Goal: Information Seeking & Learning: Find contact information

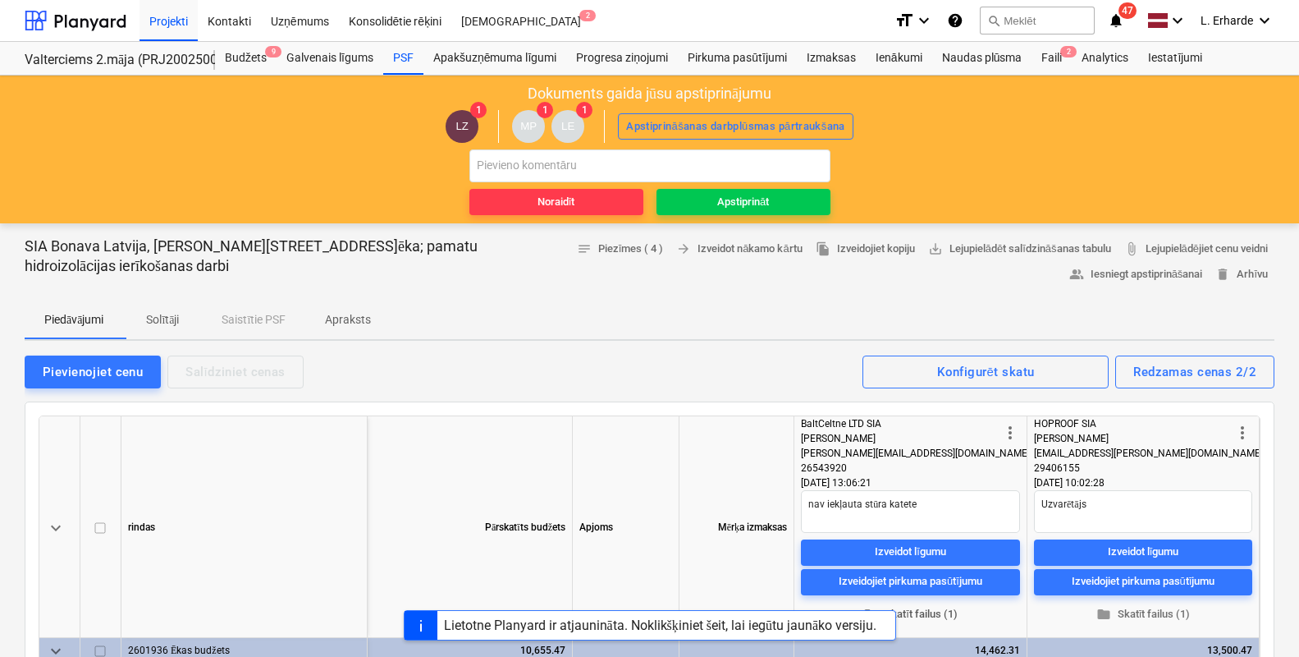
scroll to position [102, 0]
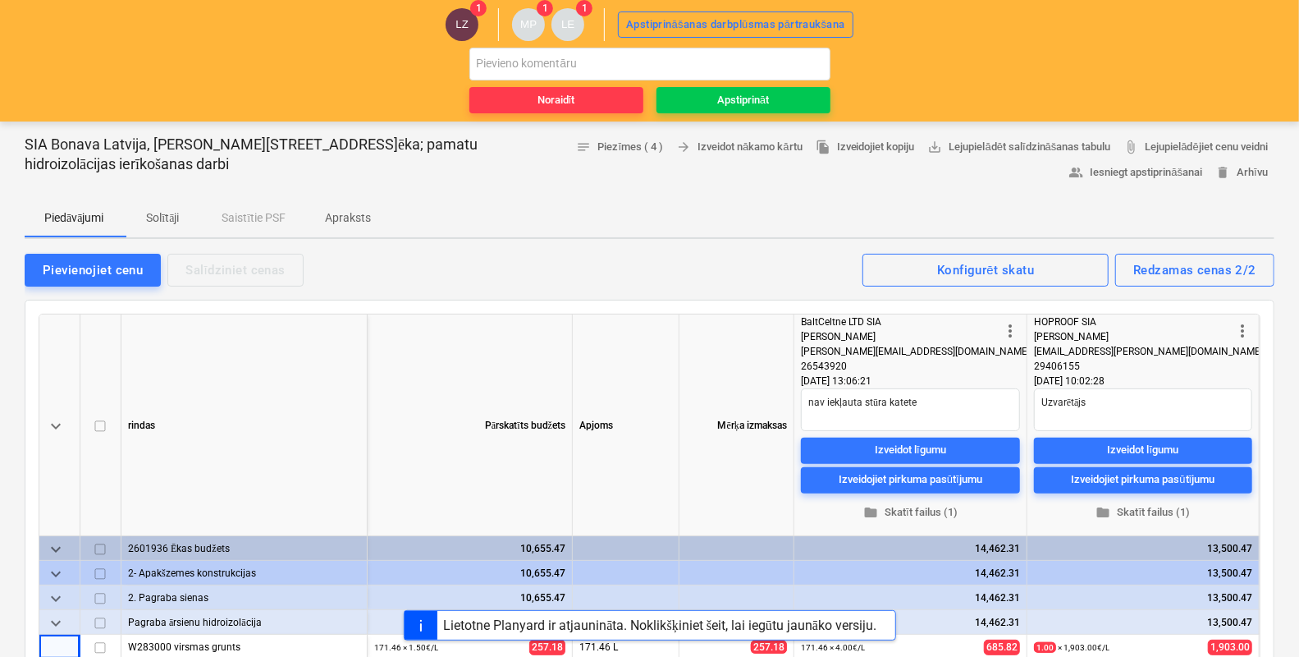
type textarea "x"
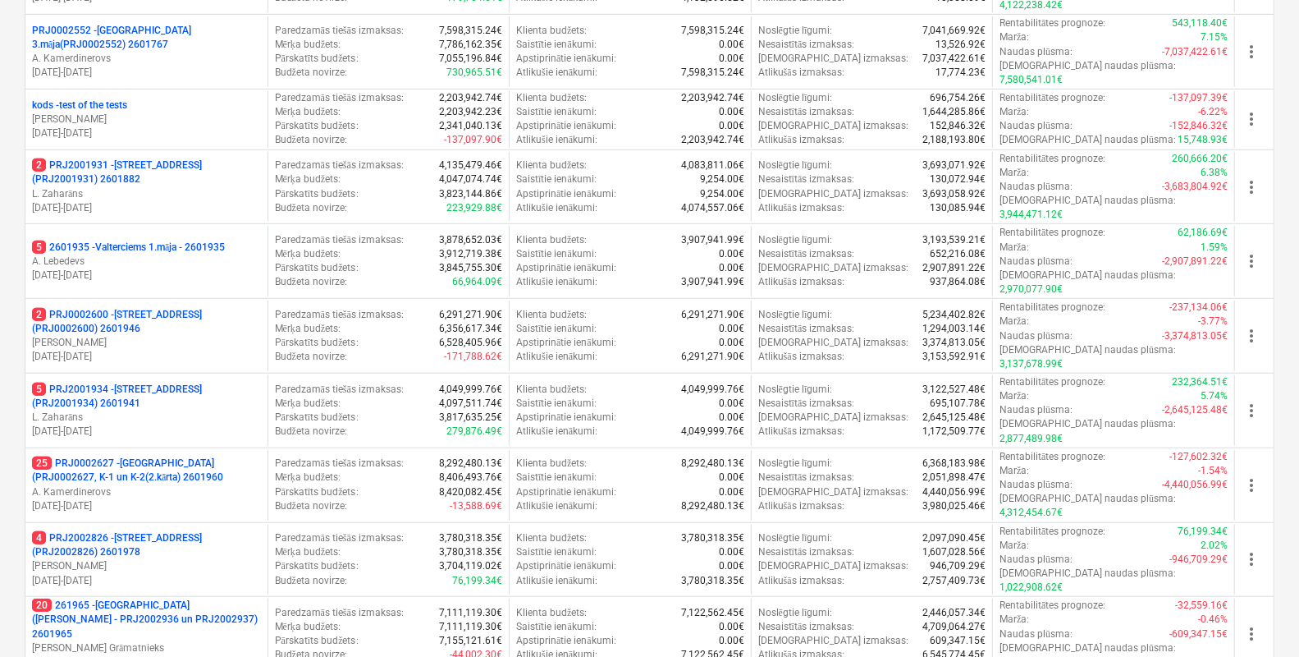
scroll to position [566, 0]
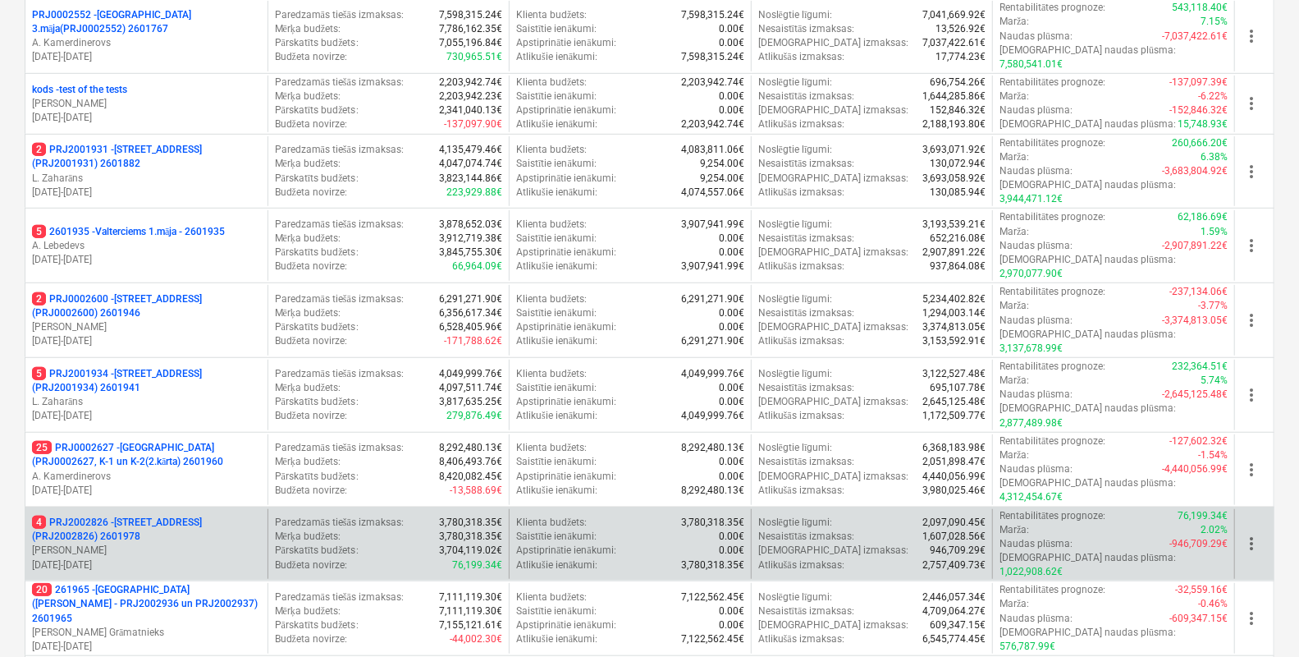
click at [128, 515] on p "4 PRJ2002826 - [STREET_ADDRESS] (PRJ2002826) 2601978" at bounding box center [146, 529] width 229 height 28
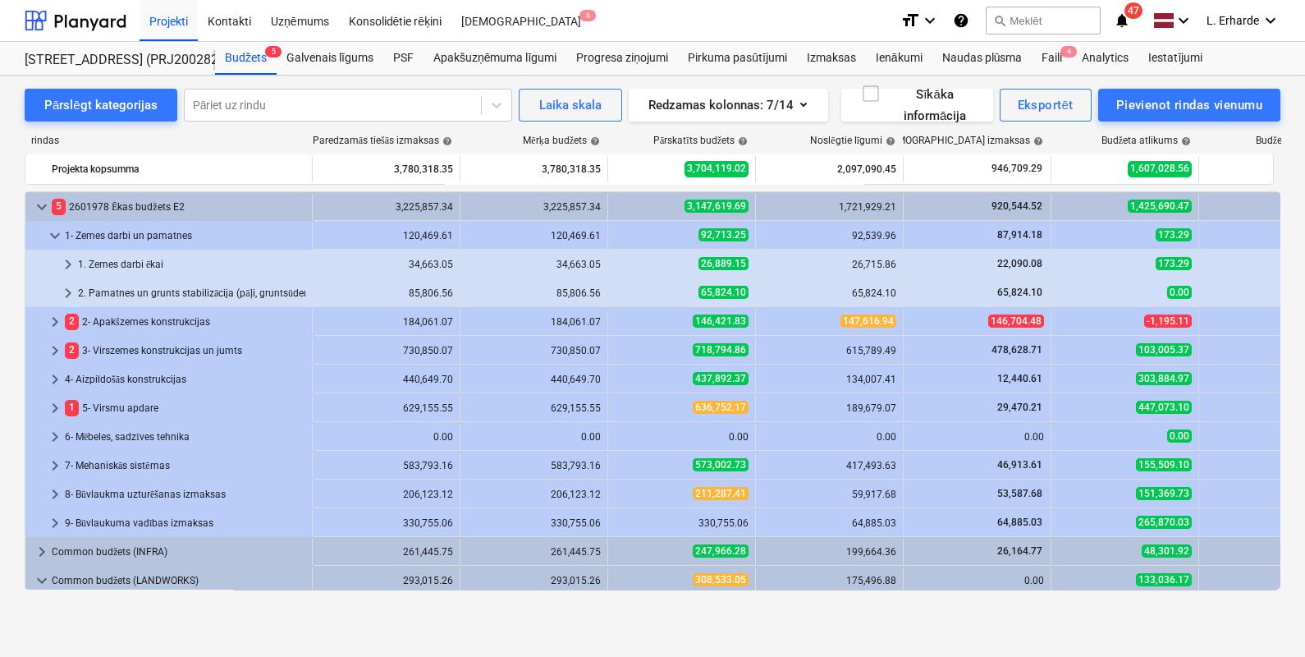
scroll to position [312, 0]
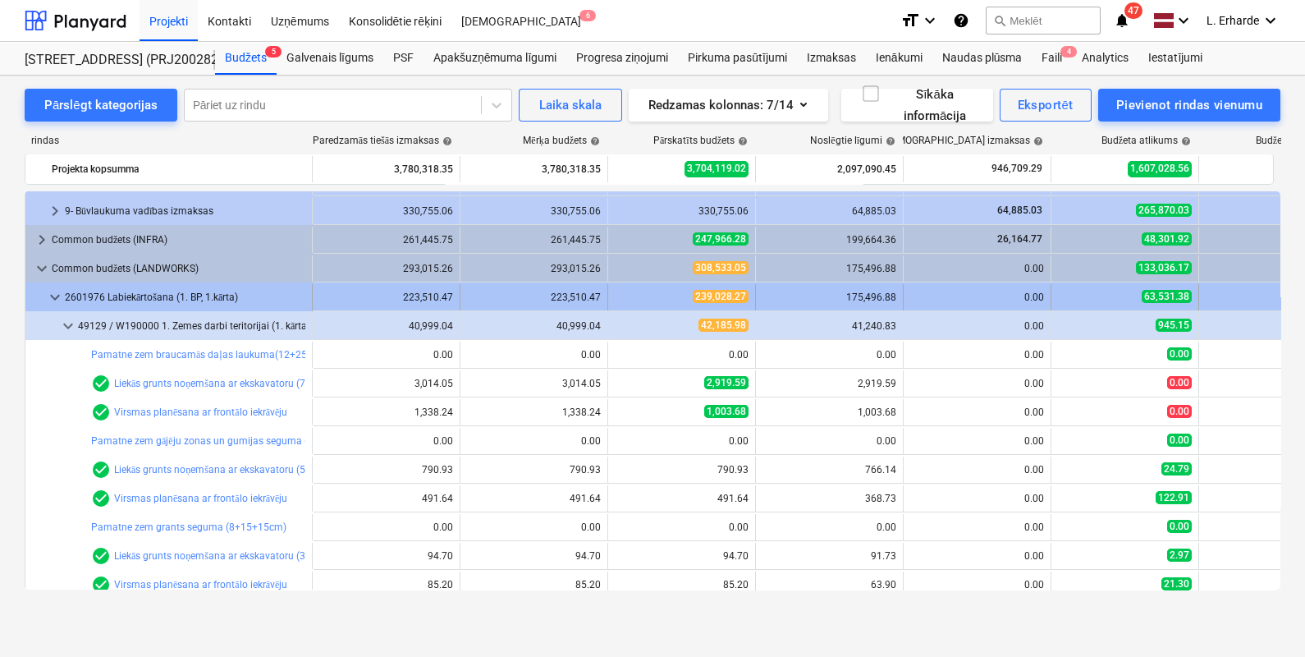
click at [55, 295] on span "keyboard_arrow_down" at bounding box center [55, 297] width 20 height 20
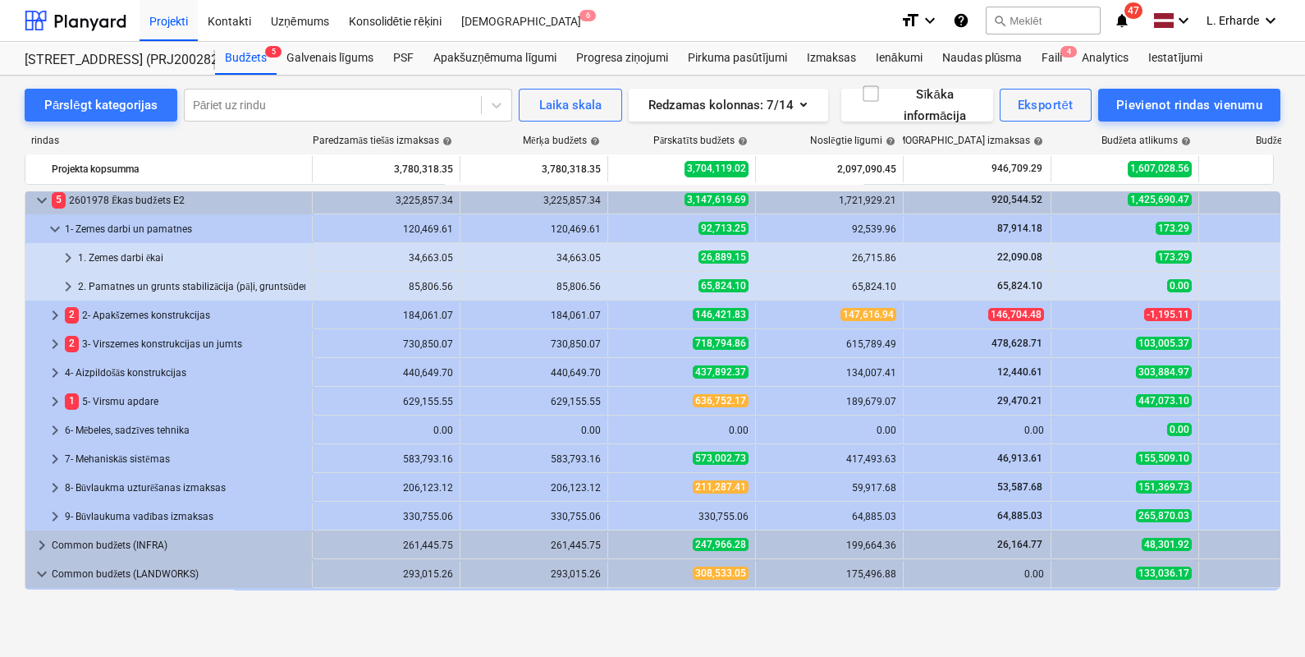
scroll to position [0, 0]
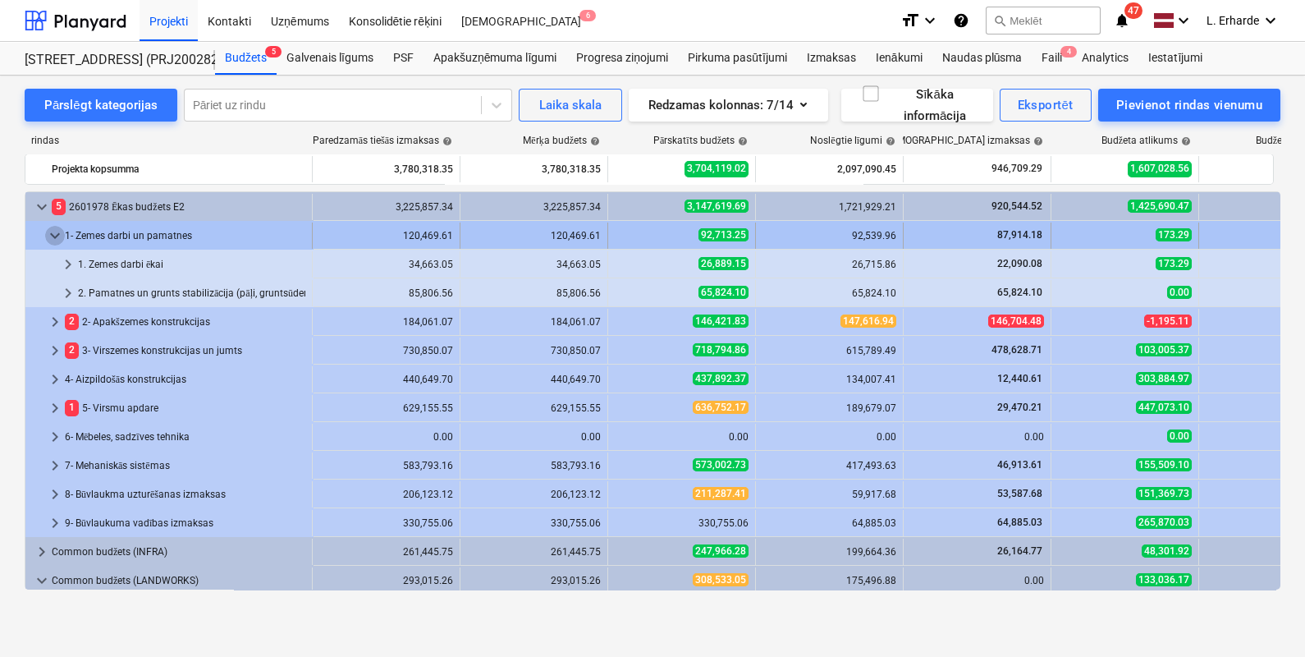
click at [57, 231] on span "keyboard_arrow_down" at bounding box center [55, 236] width 20 height 20
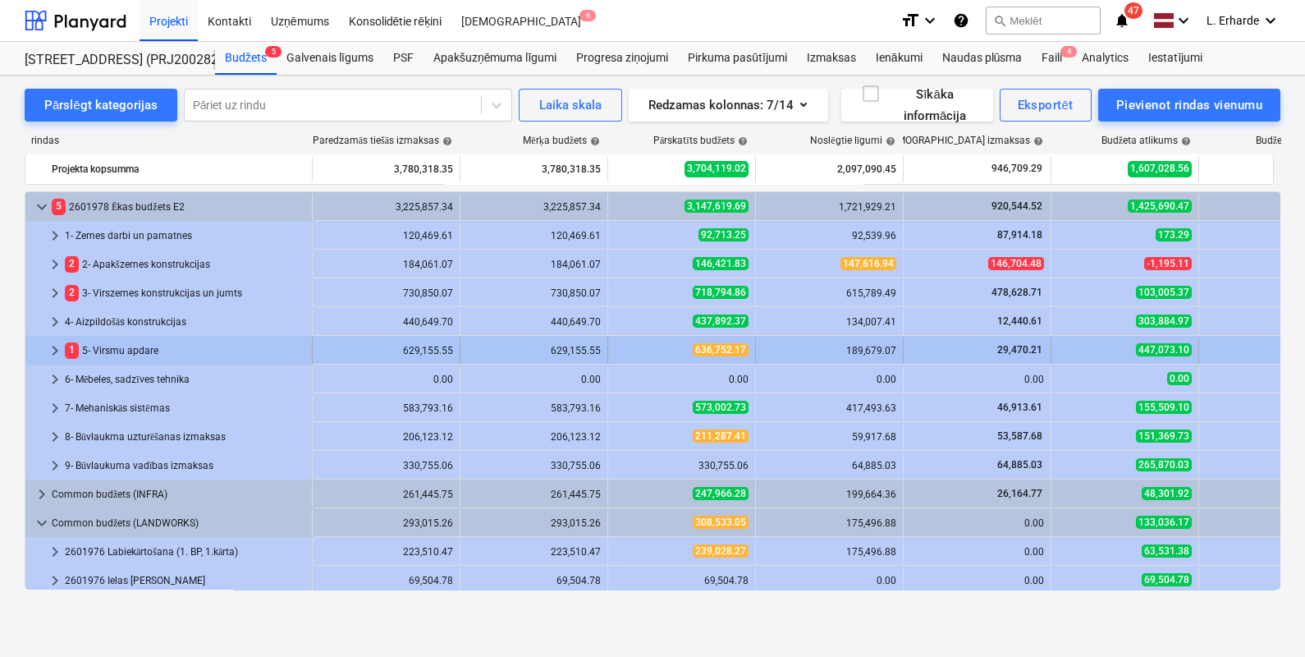
click at [57, 350] on span "keyboard_arrow_right" at bounding box center [55, 351] width 20 height 20
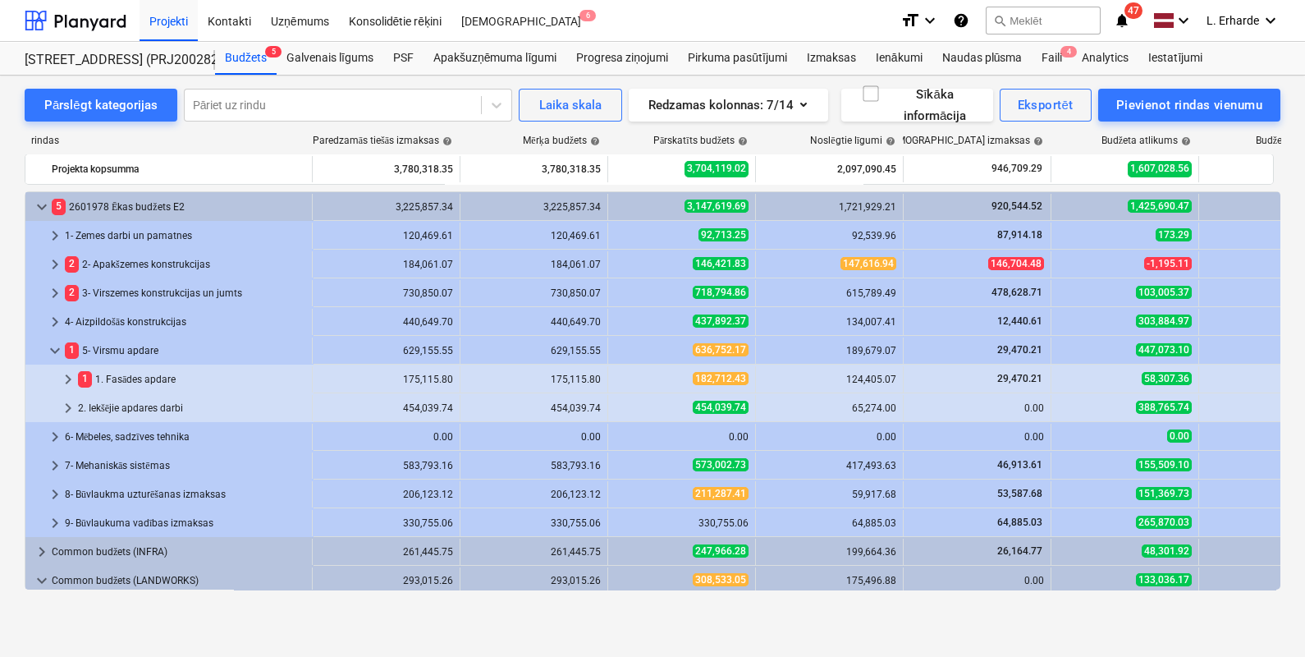
click at [57, 350] on span "keyboard_arrow_down" at bounding box center [55, 351] width 20 height 20
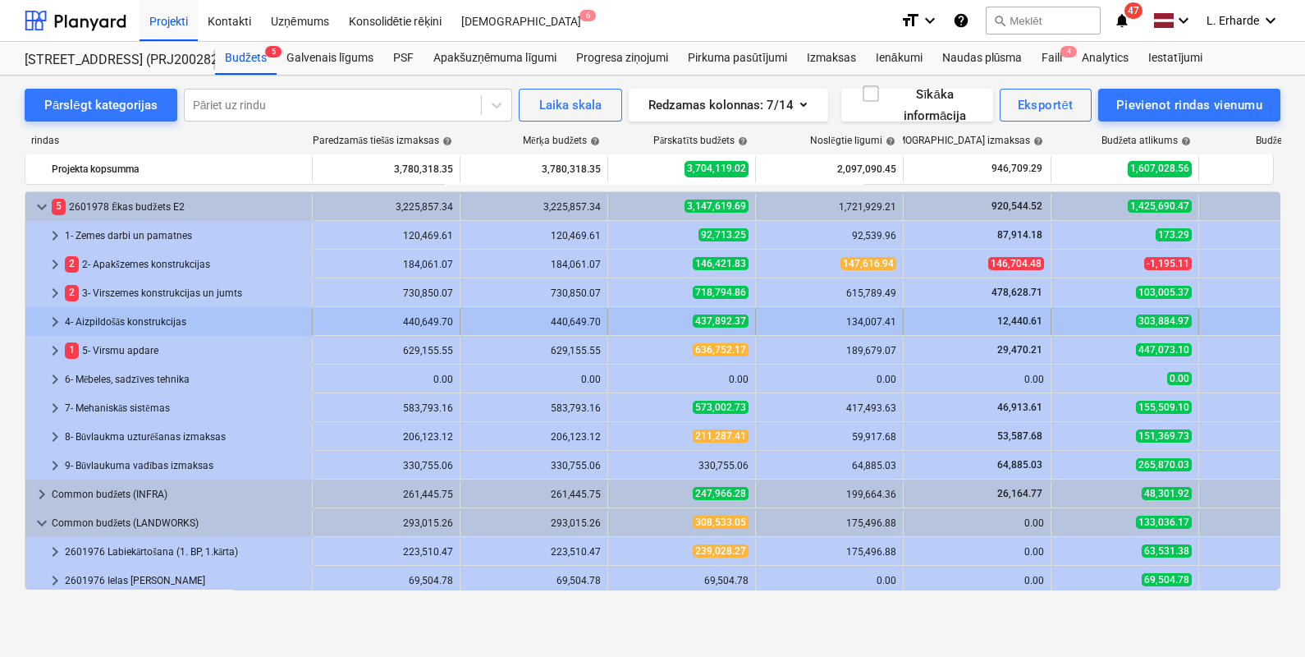
click at [54, 320] on span "keyboard_arrow_right" at bounding box center [55, 322] width 20 height 20
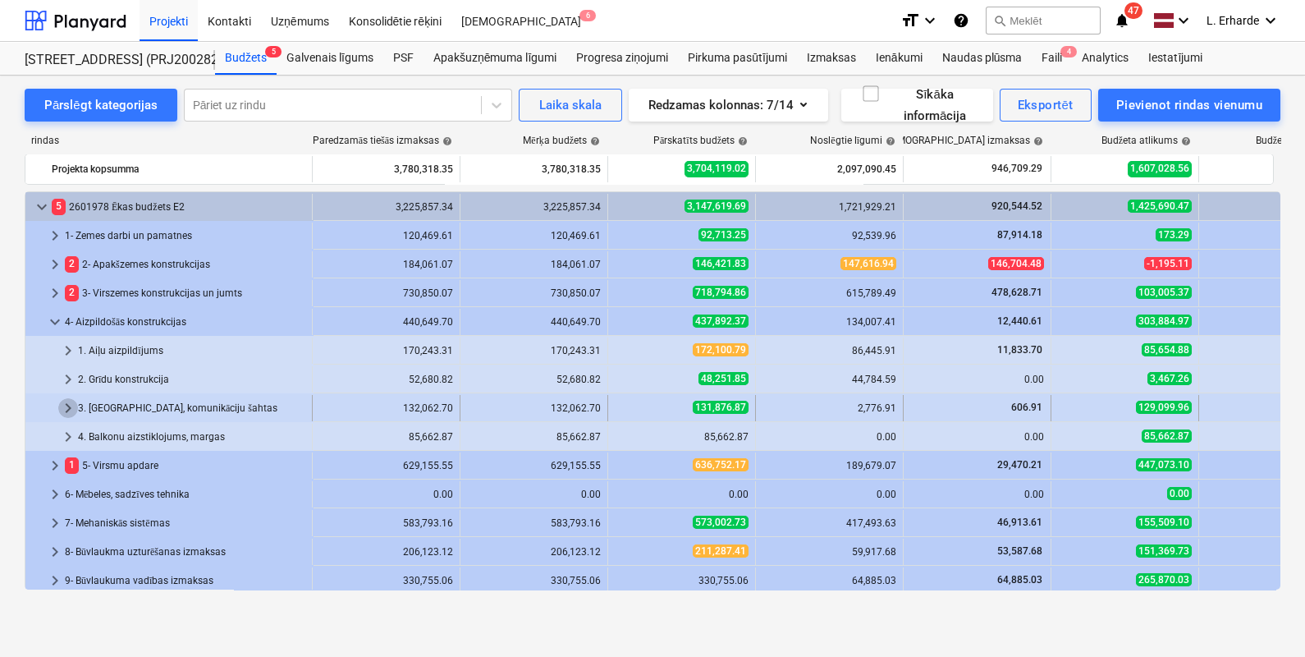
click at [70, 401] on span "keyboard_arrow_right" at bounding box center [68, 408] width 20 height 20
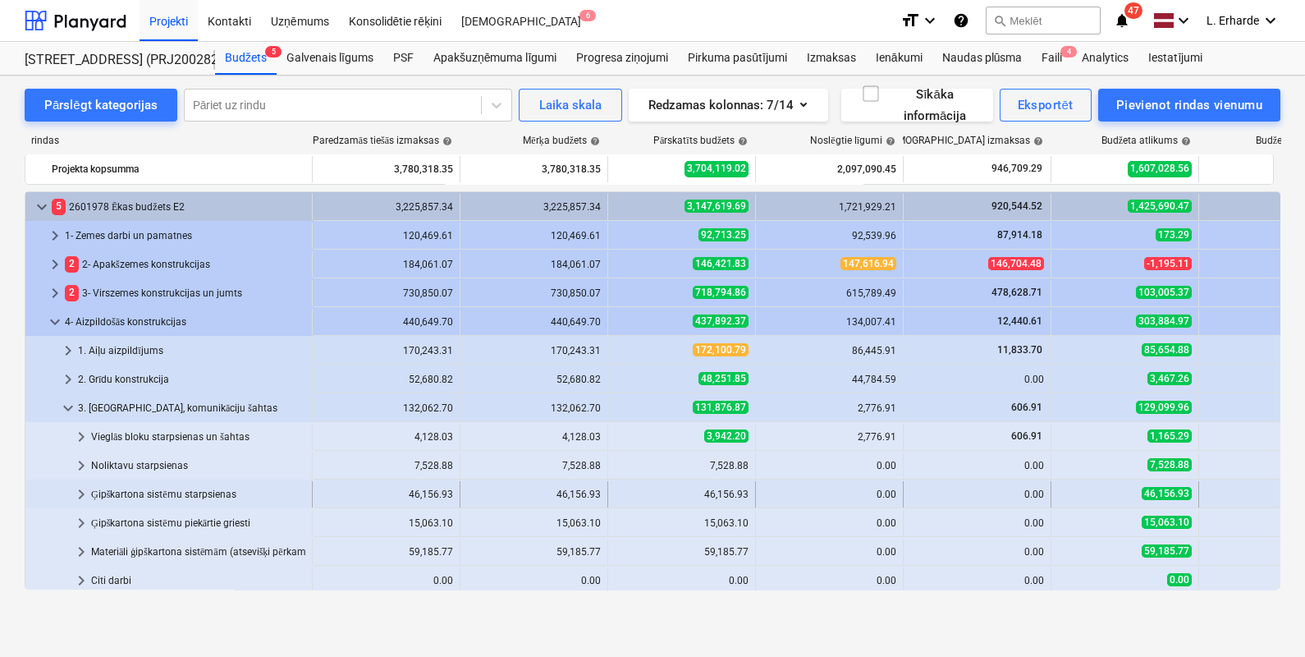
click at [84, 488] on span "keyboard_arrow_right" at bounding box center [81, 494] width 20 height 20
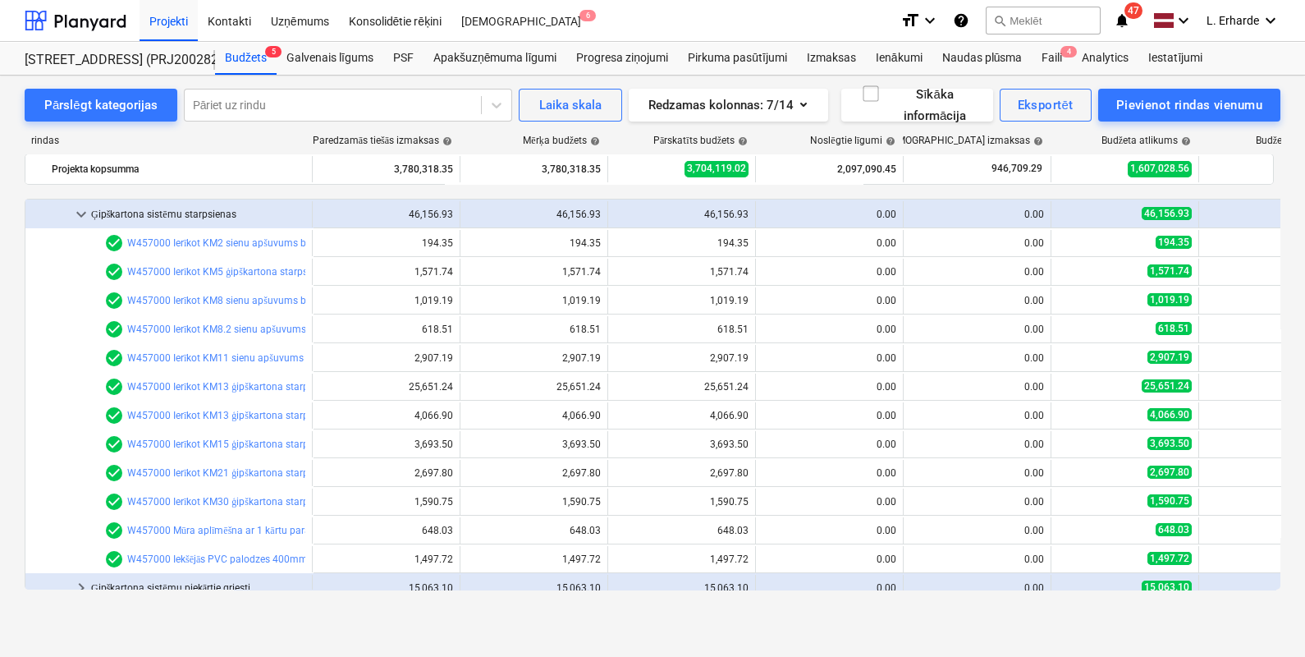
scroll to position [332, 0]
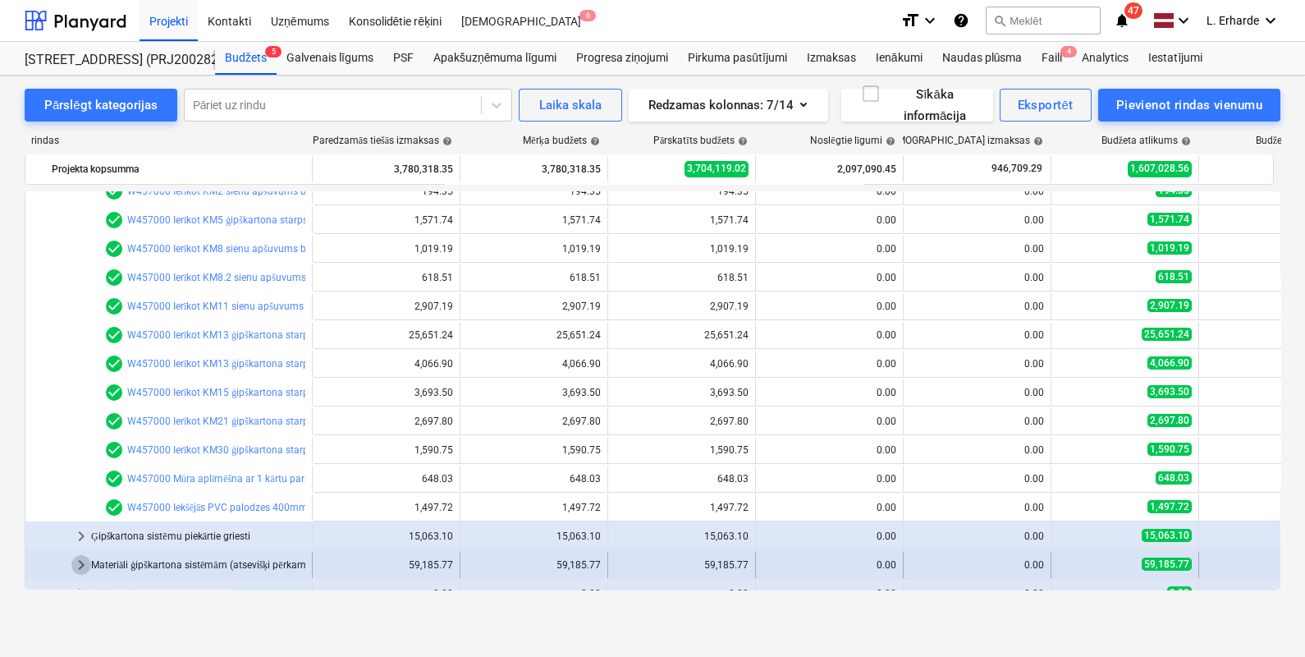
click at [82, 561] on span "keyboard_arrow_right" at bounding box center [81, 565] width 20 height 20
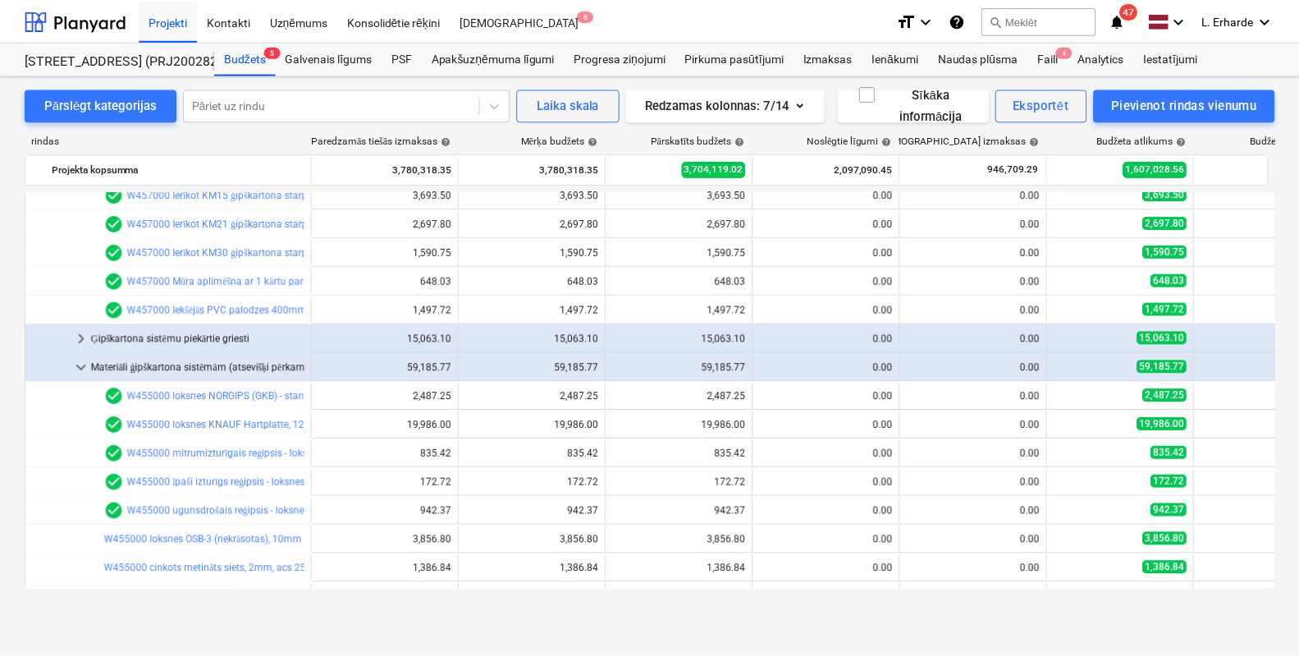
scroll to position [532, 0]
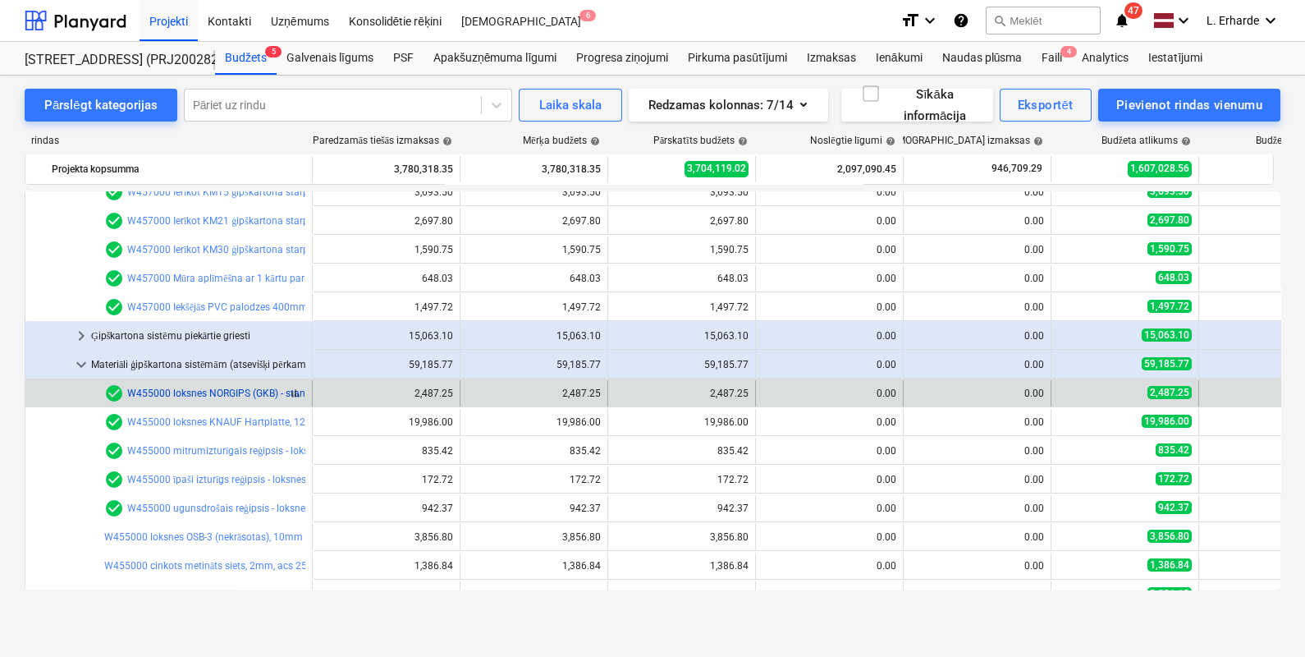
click at [230, 395] on link "W455000 loksnes NORGIPS (GKB) - standarta reģipsis, 12,5mm," at bounding box center [267, 392] width 281 height 11
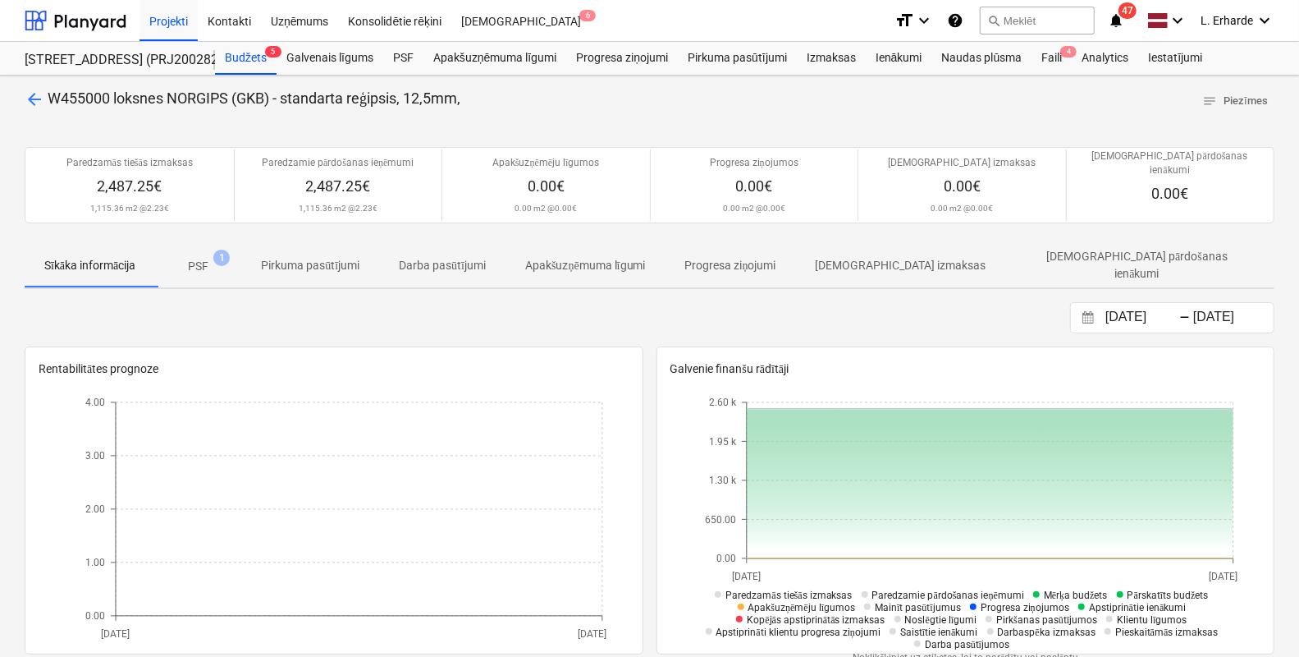
click at [206, 258] on p "PSF" at bounding box center [198, 266] width 21 height 17
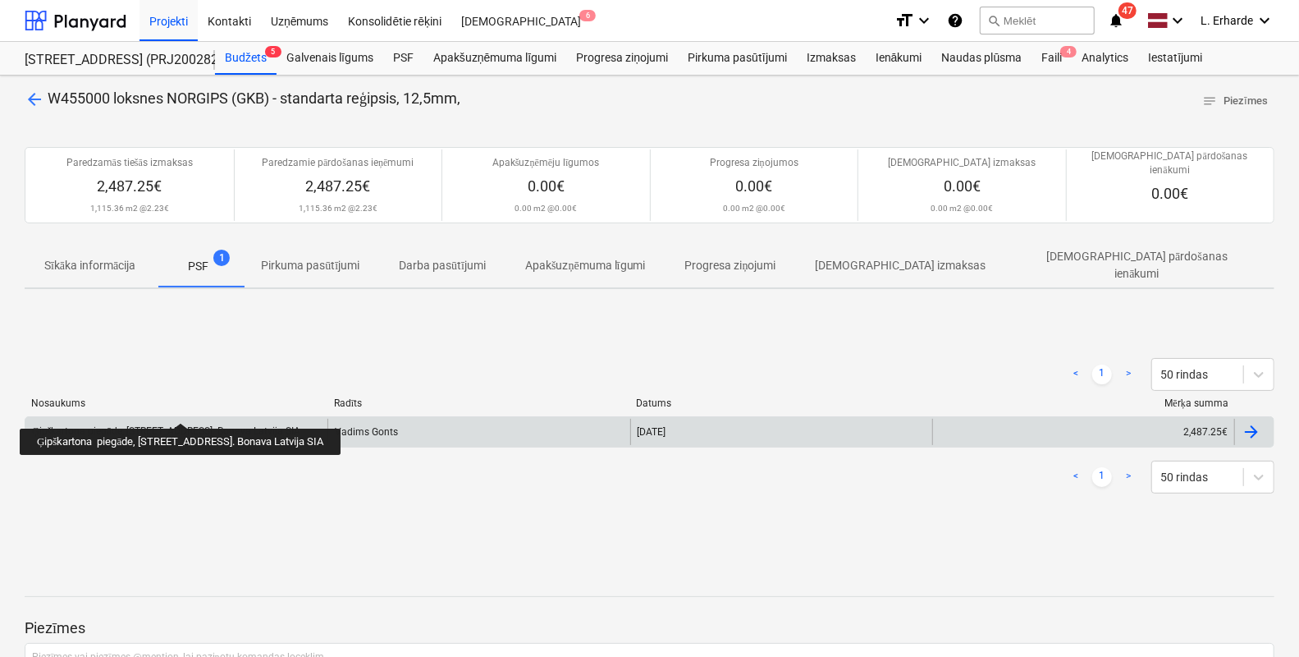
click at [178, 425] on div "Ģipškartona piegāde, [STREET_ADDRESS]. Bonava Latvija SIA" at bounding box center [166, 431] width 268 height 12
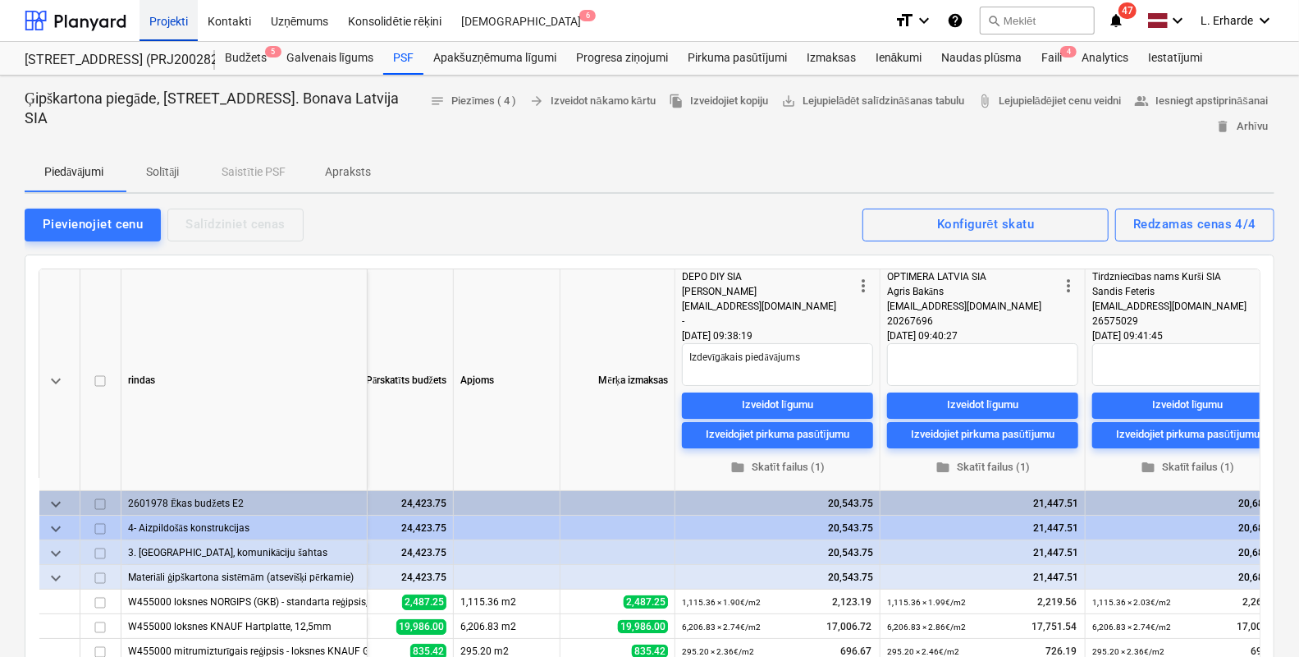
type textarea "x"
click at [237, 16] on div "Kontakti" at bounding box center [229, 20] width 63 height 42
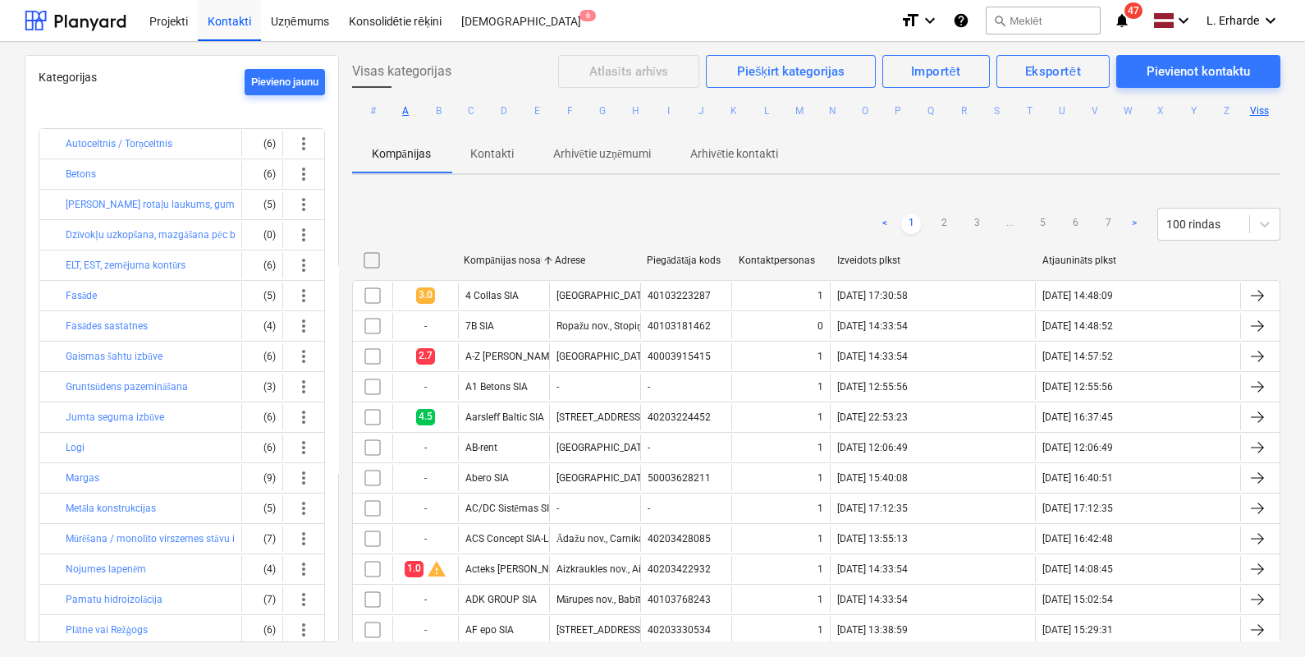
click at [405, 103] on button "A" at bounding box center [406, 111] width 20 height 20
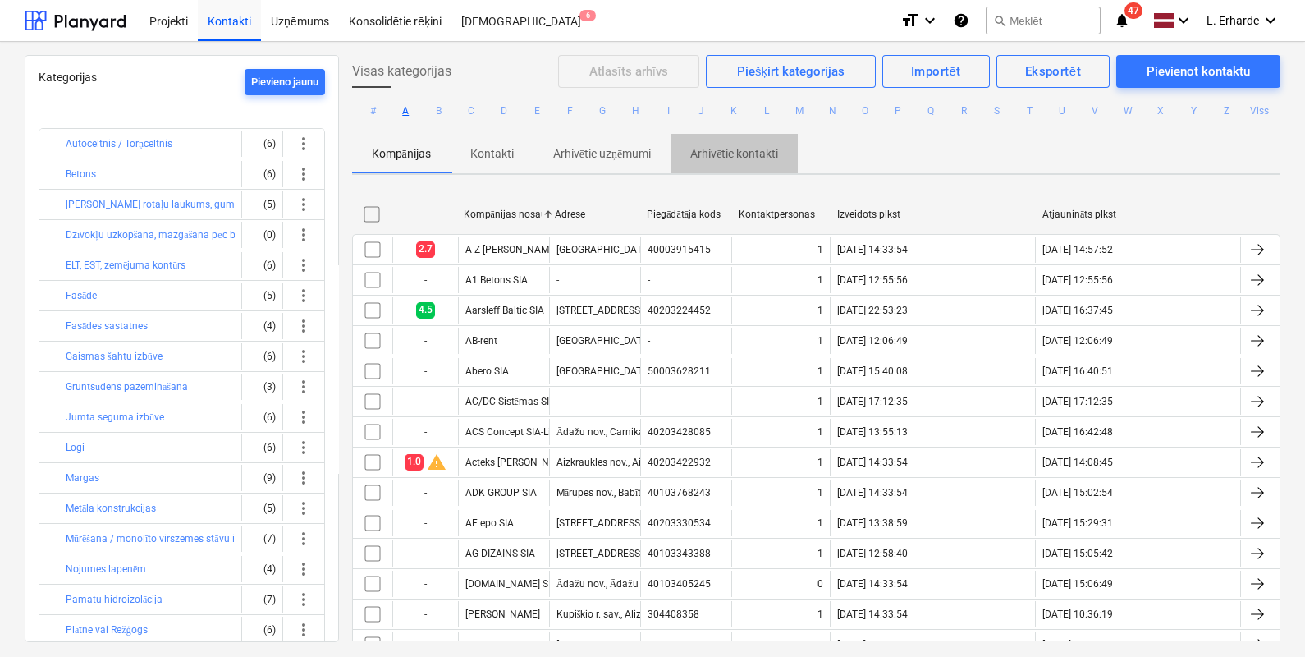
click at [756, 154] on p "Arhivētie kontakti" at bounding box center [734, 153] width 88 height 17
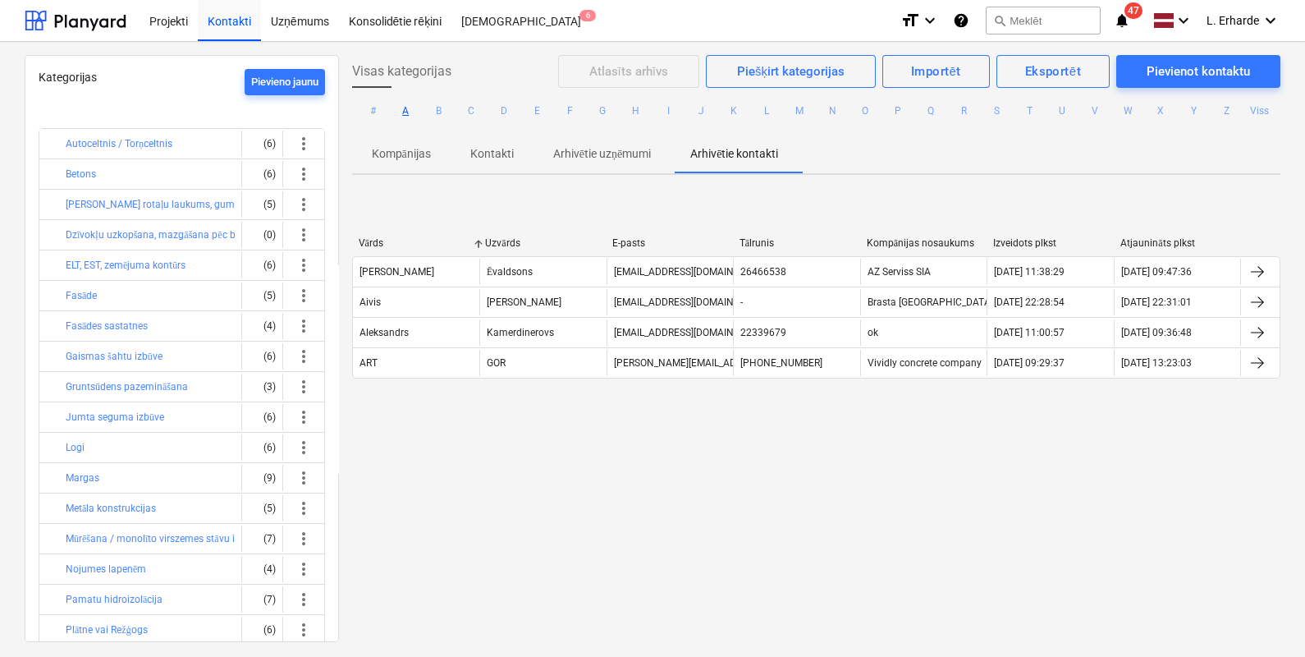
click at [605, 149] on p "Arhivētie uzņēmumi" at bounding box center [602, 153] width 98 height 17
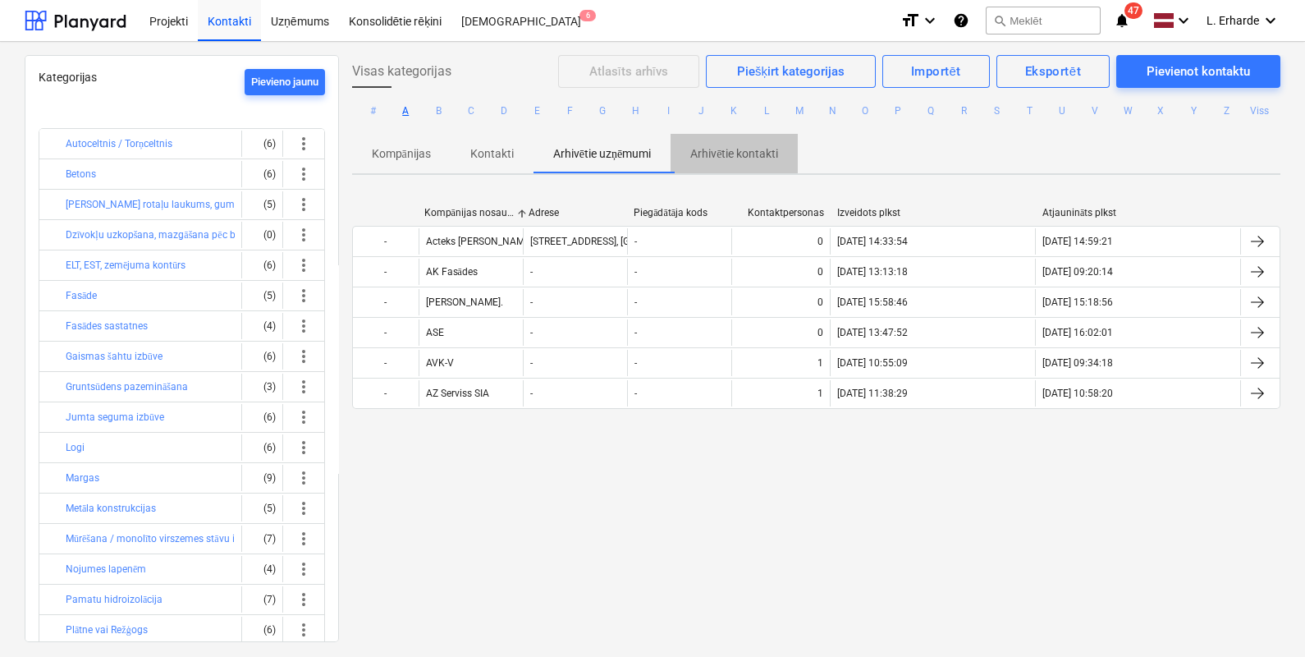
click at [739, 151] on p "Arhivētie kontakti" at bounding box center [734, 153] width 88 height 17
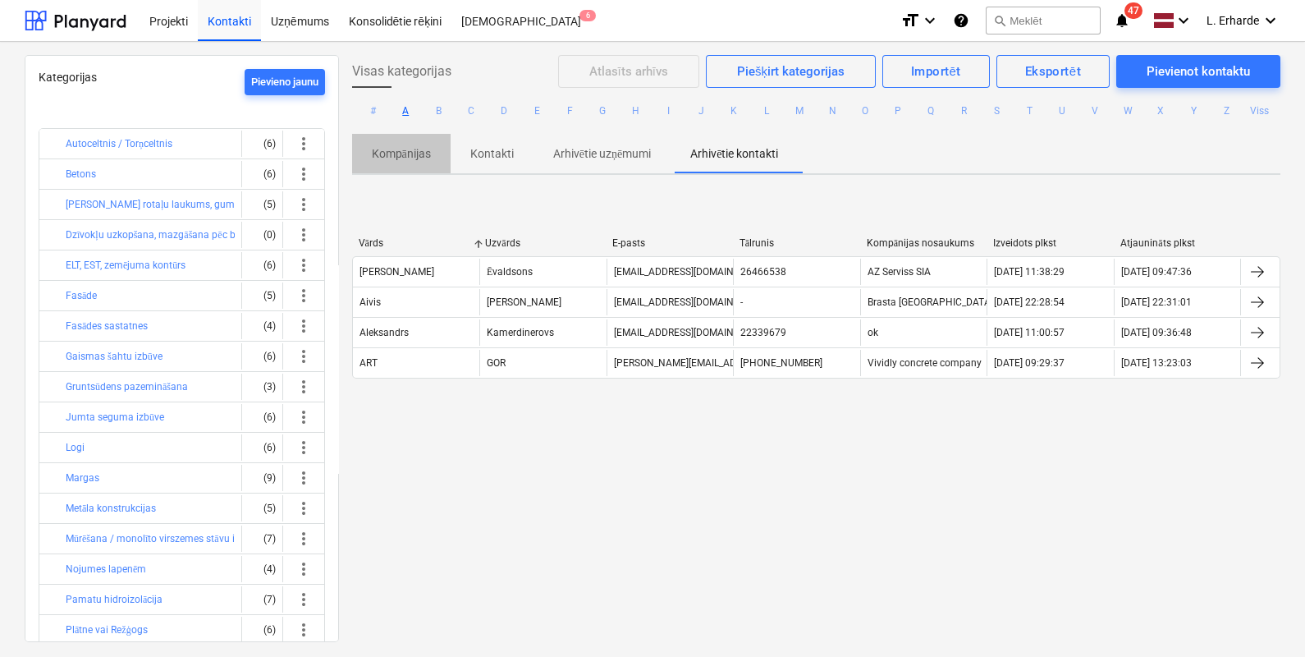
click at [427, 152] on p "Kompānijas" at bounding box center [401, 153] width 59 height 17
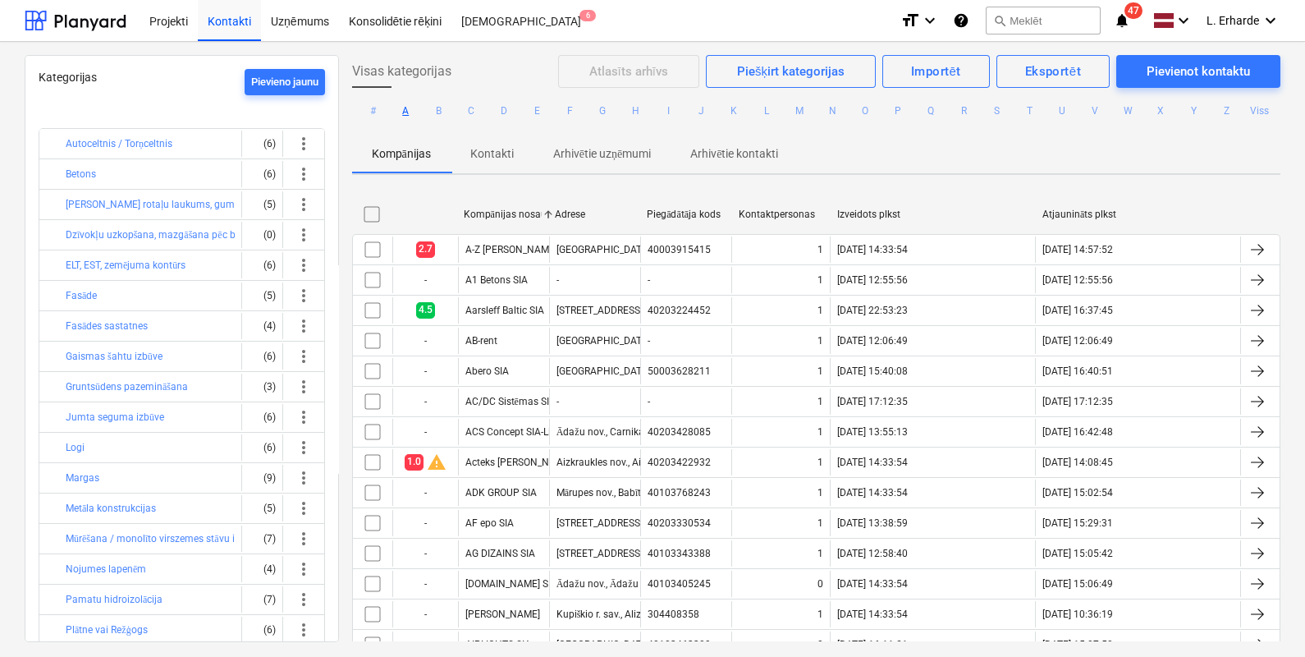
click at [1079, 208] on div "Atjaunināts plkst" at bounding box center [1138, 214] width 192 height 12
checkbox input "false"
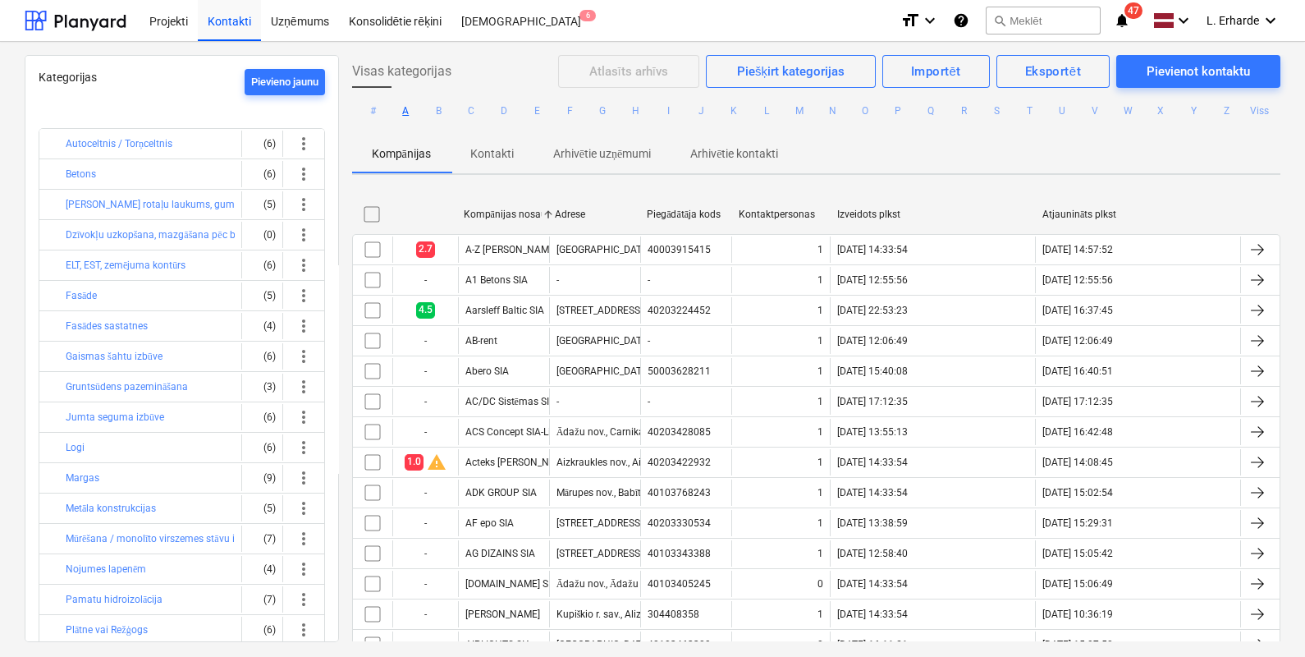
checkbox input "false"
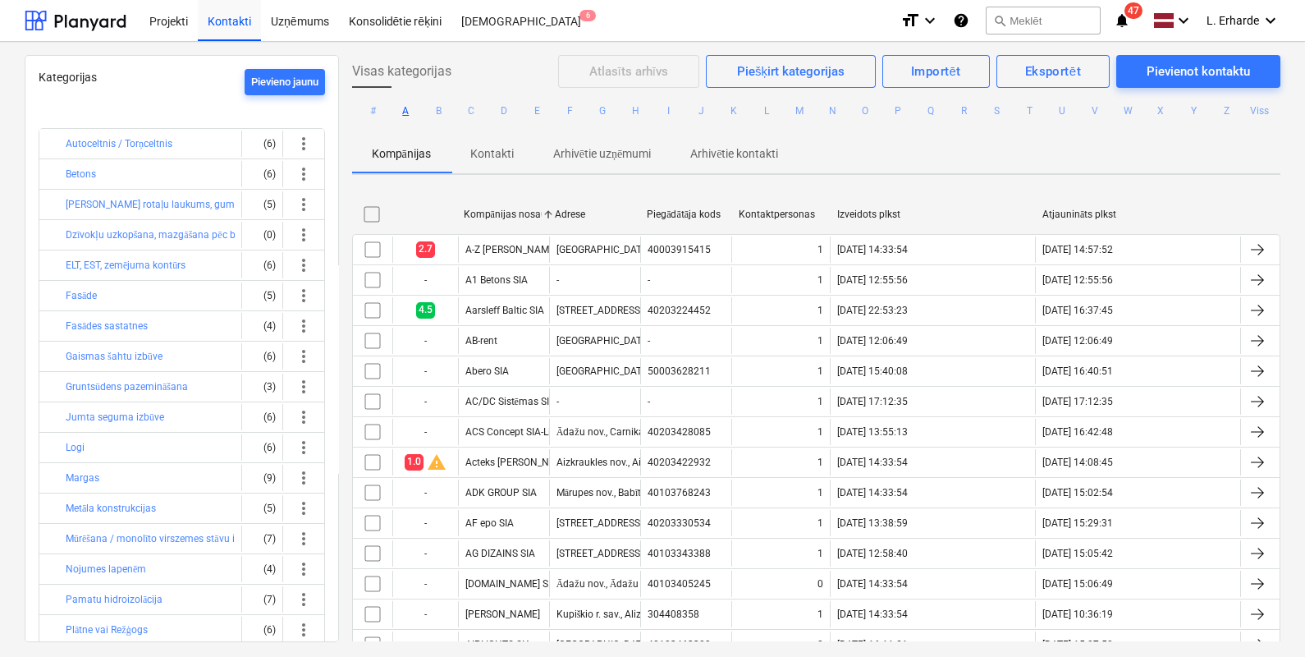
checkbox input "false"
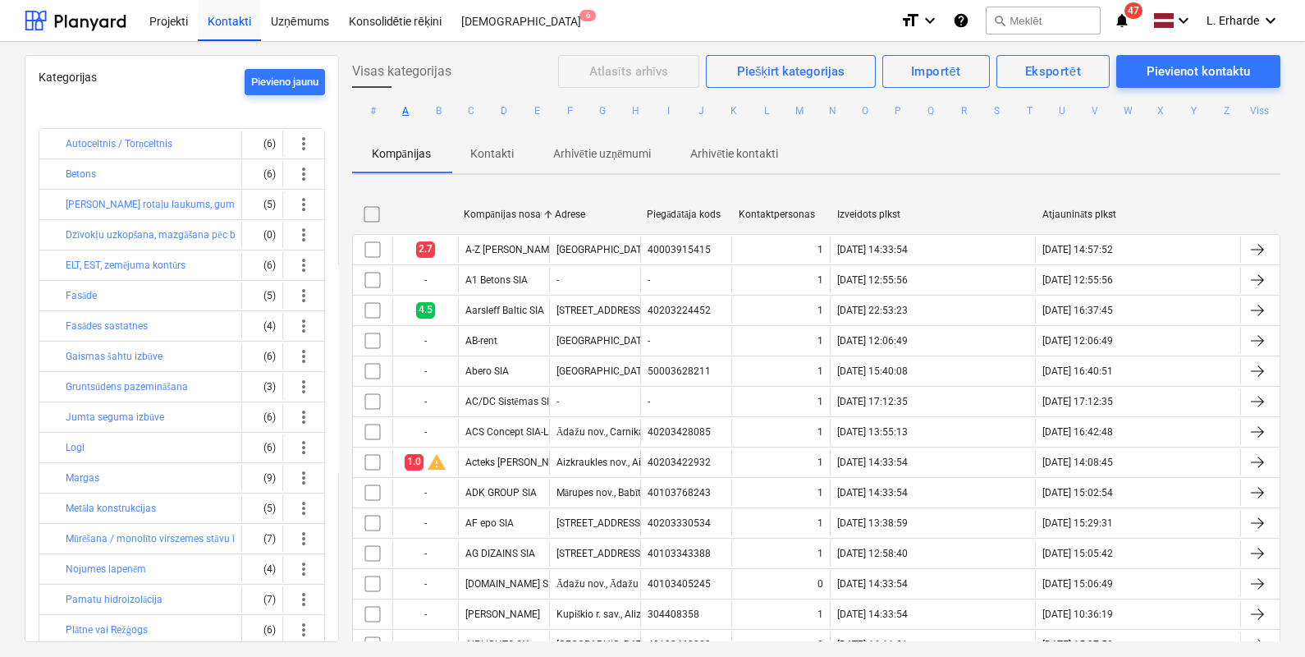
checkbox input "false"
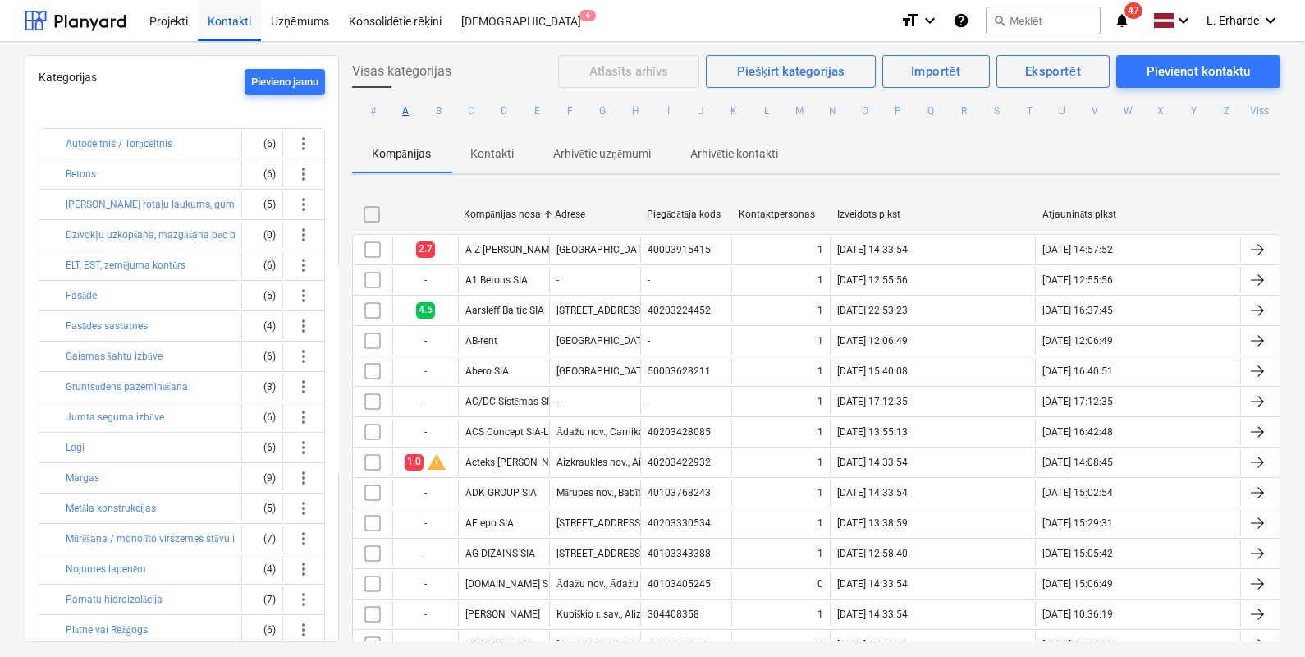
checkbox input "false"
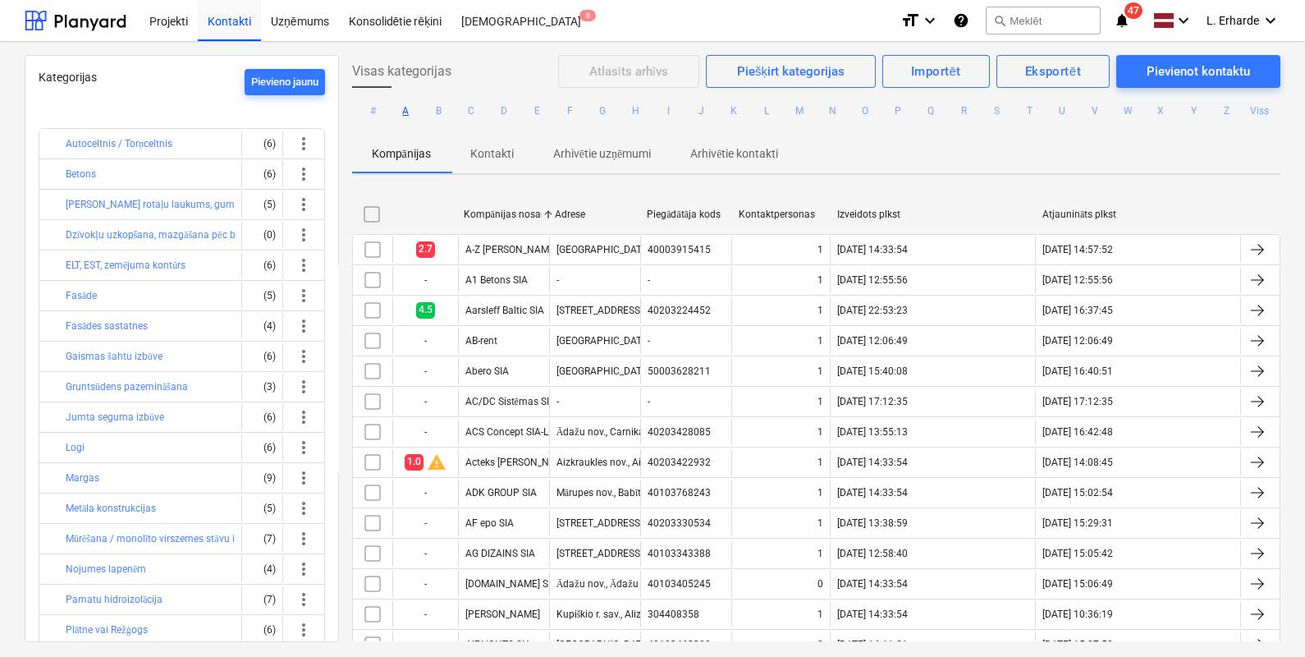
checkbox input "false"
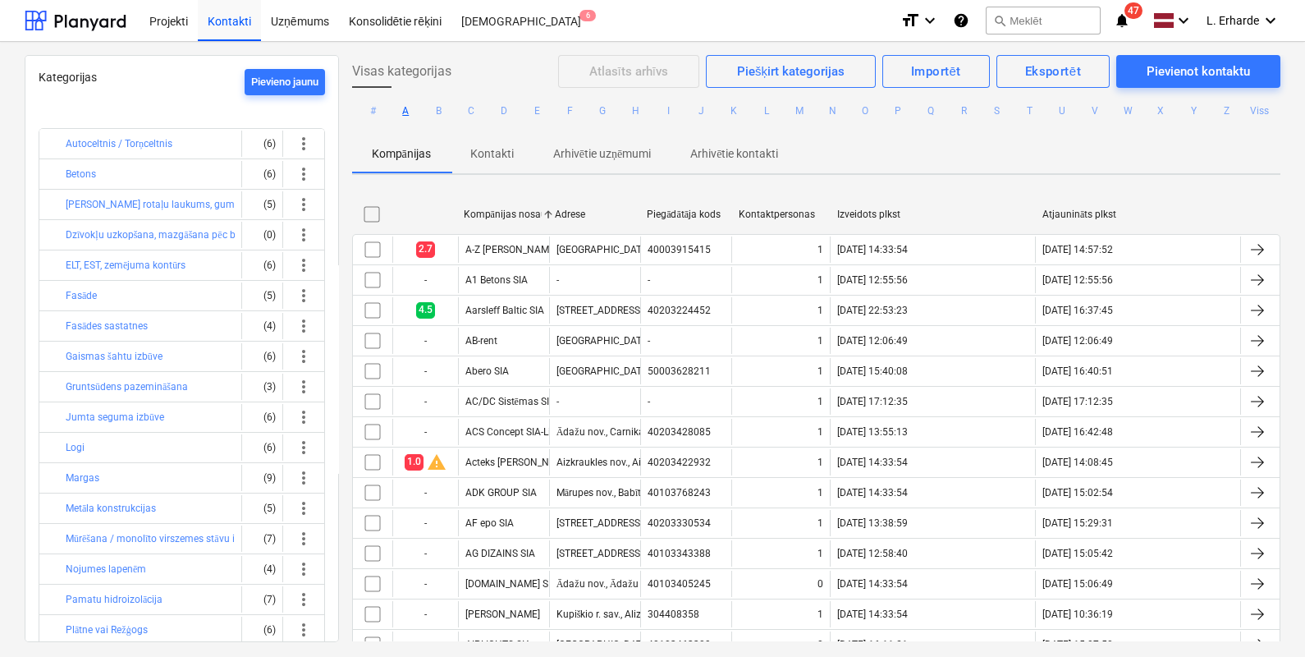
checkbox input "false"
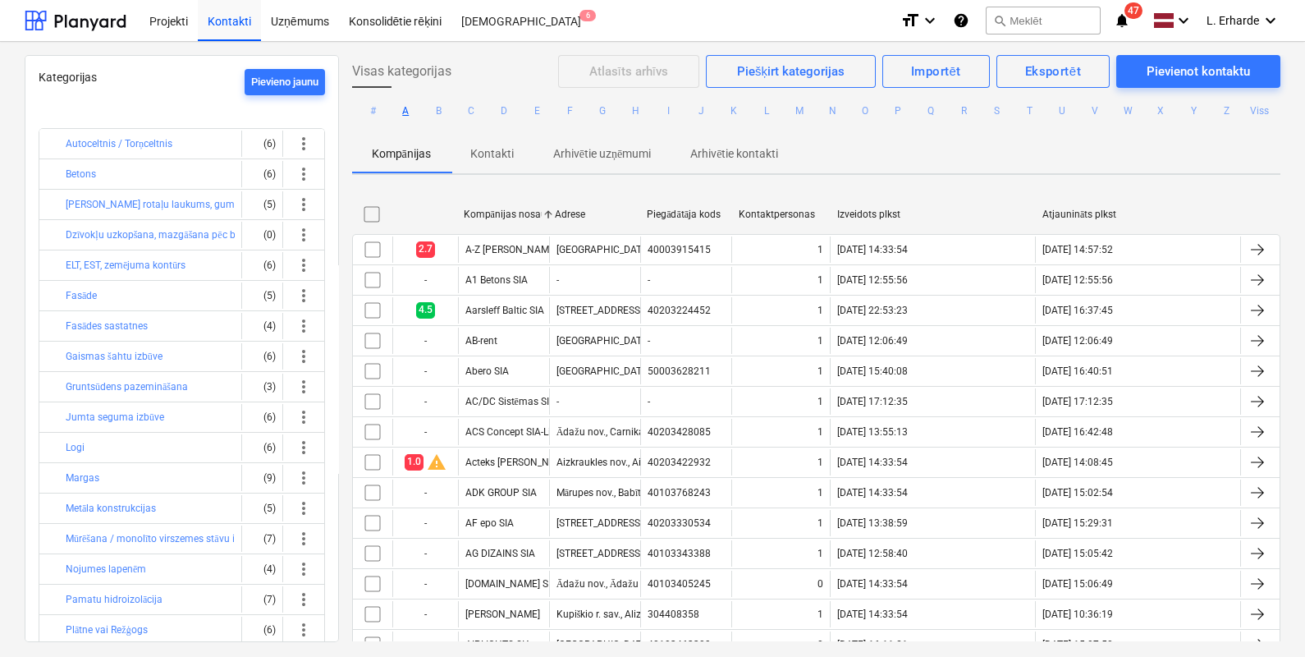
checkbox input "false"
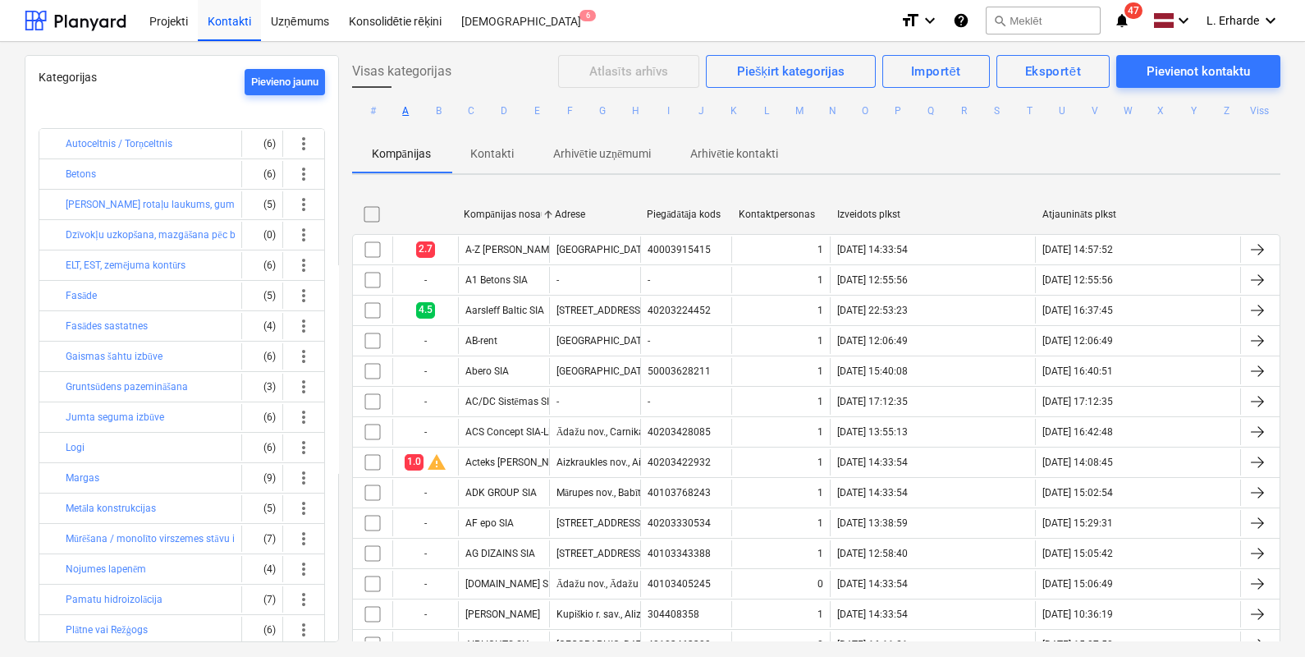
checkbox input "false"
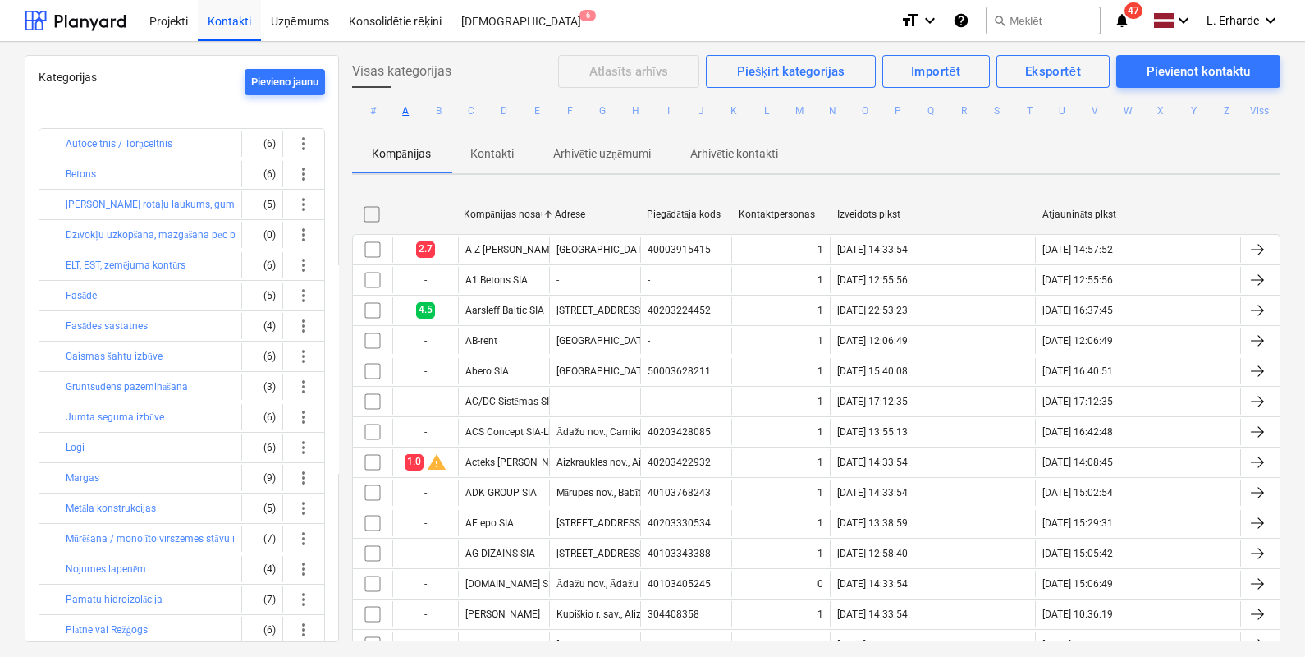
checkbox input "false"
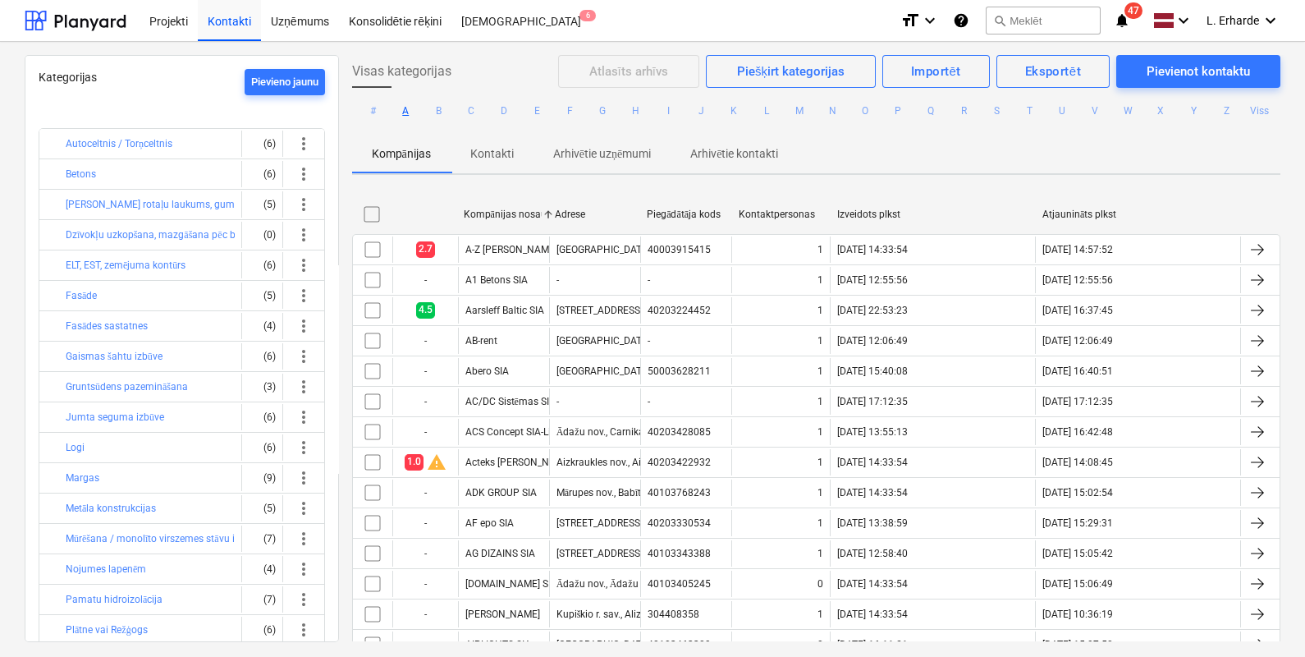
checkbox input "false"
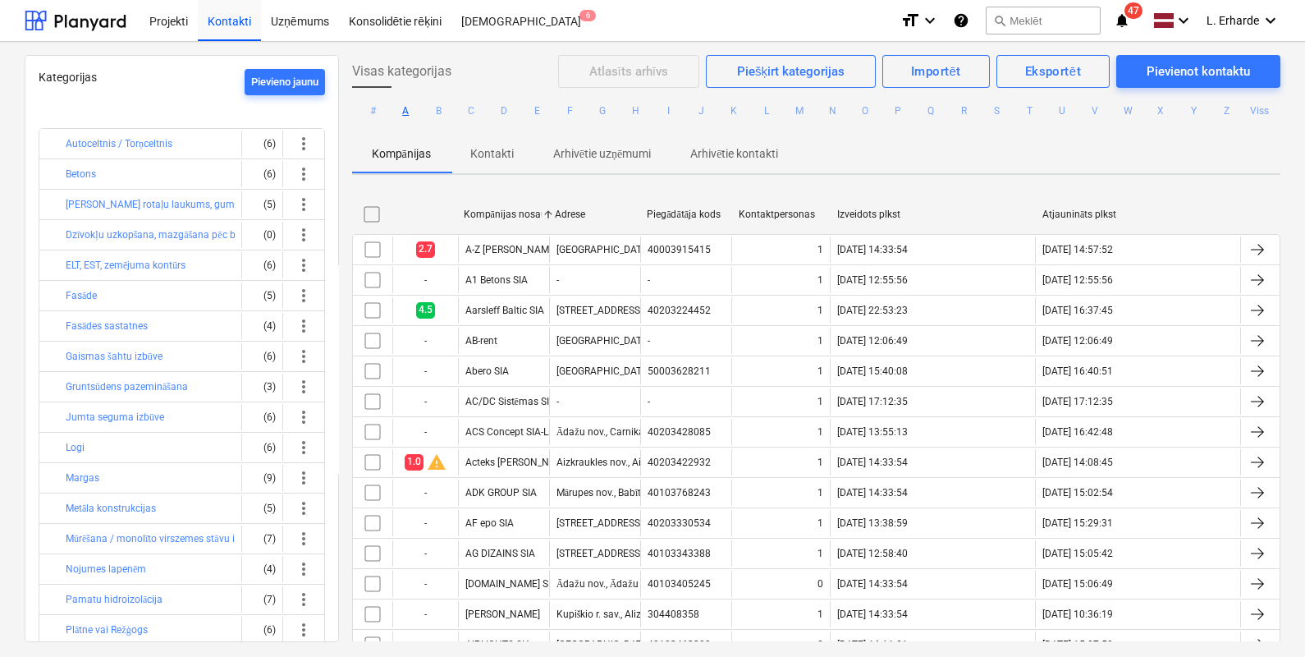
checkbox input "false"
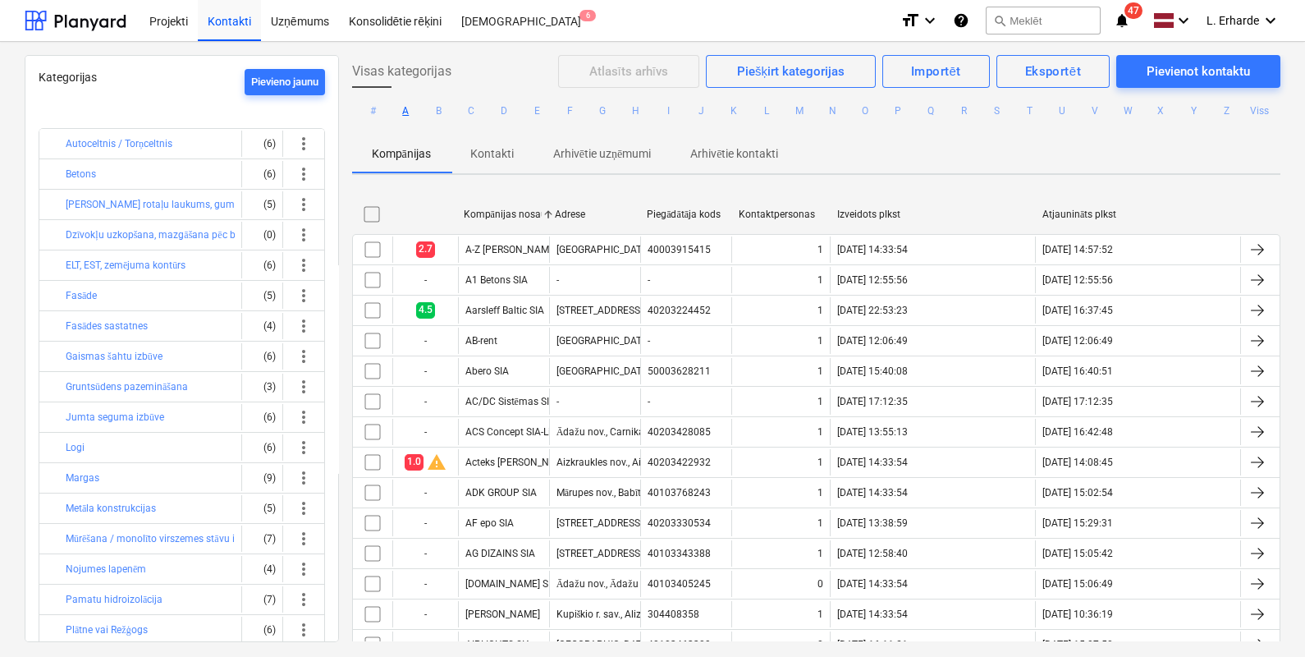
checkbox input "false"
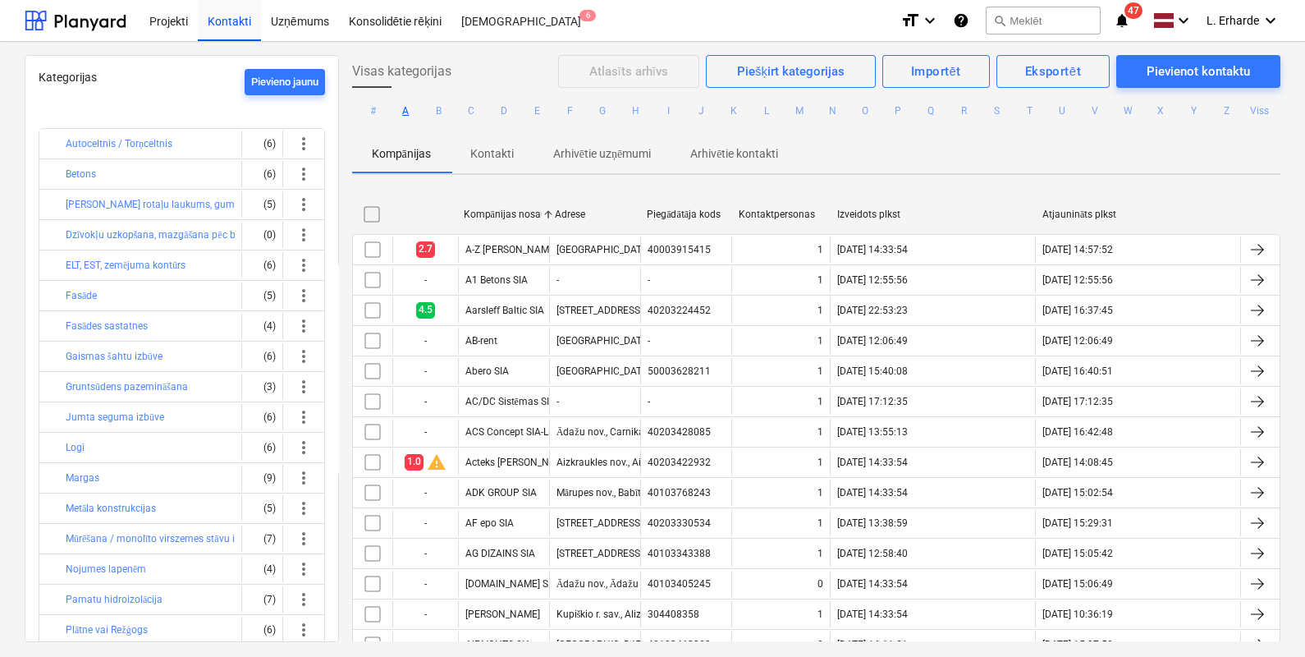
checkbox input "false"
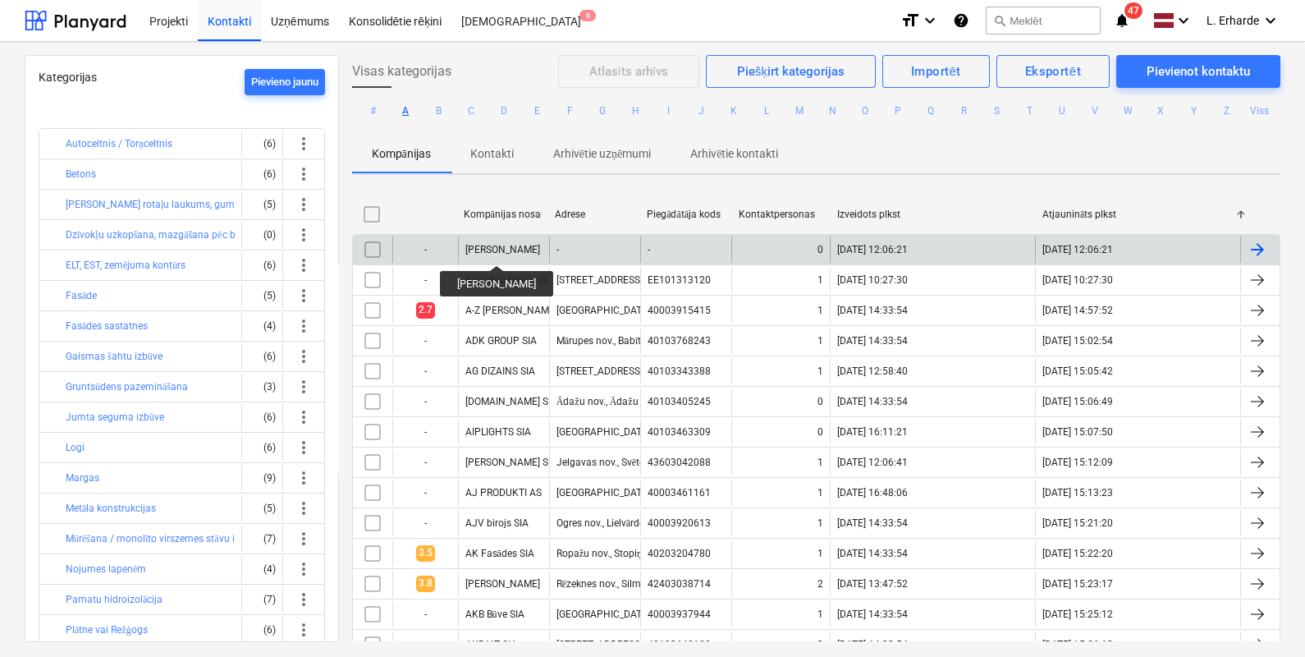
click at [492, 250] on div "[PERSON_NAME]" at bounding box center [502, 249] width 75 height 11
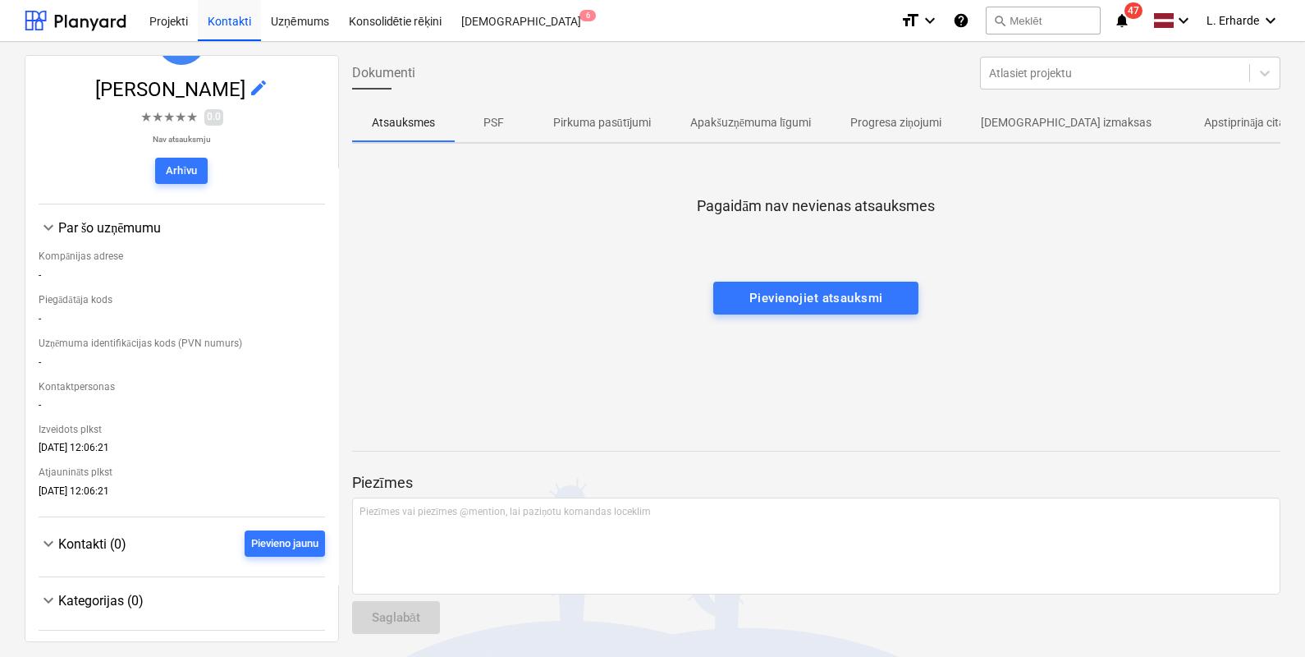
scroll to position [105, 0]
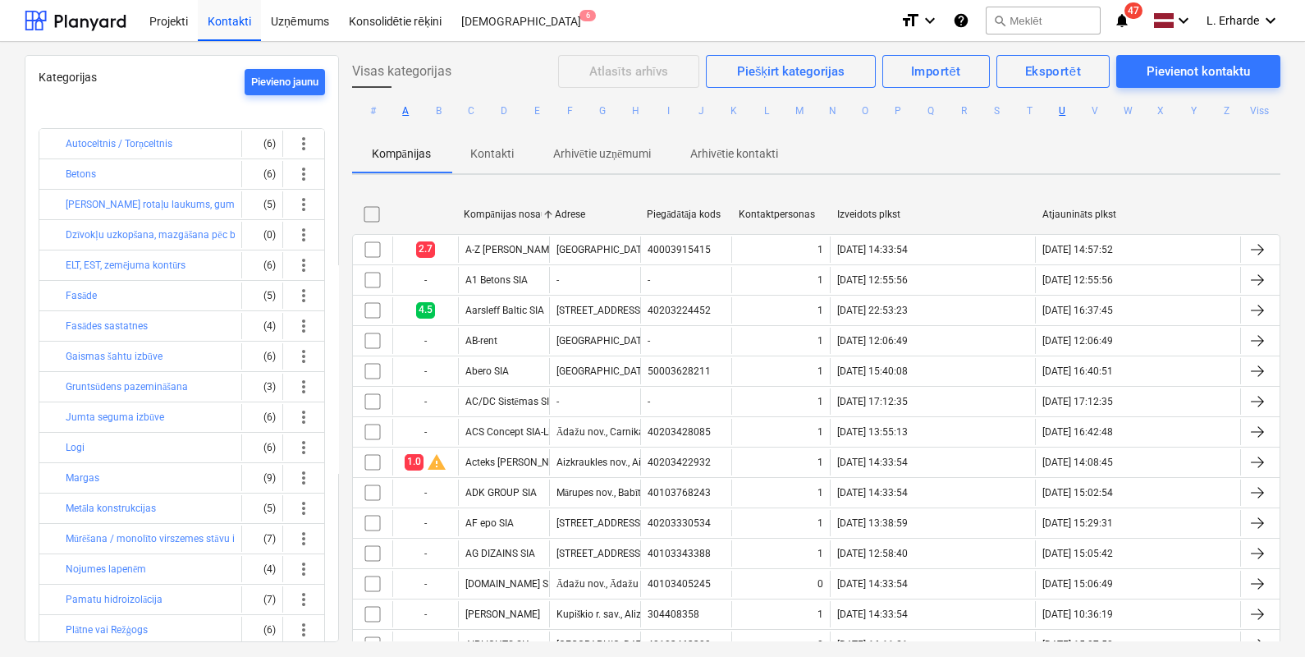
click at [1055, 107] on button "U" at bounding box center [1062, 111] width 20 height 20
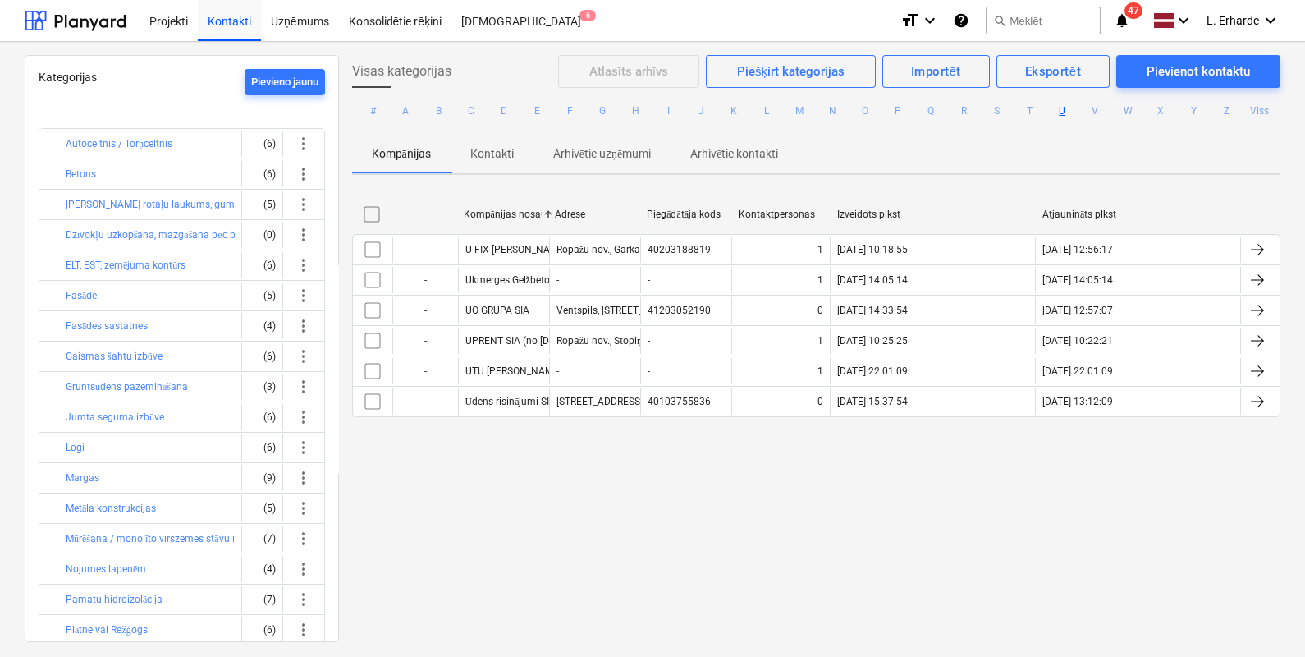
click at [1098, 208] on div "Atjaunināts plkst" at bounding box center [1138, 214] width 192 height 12
checkbox input "false"
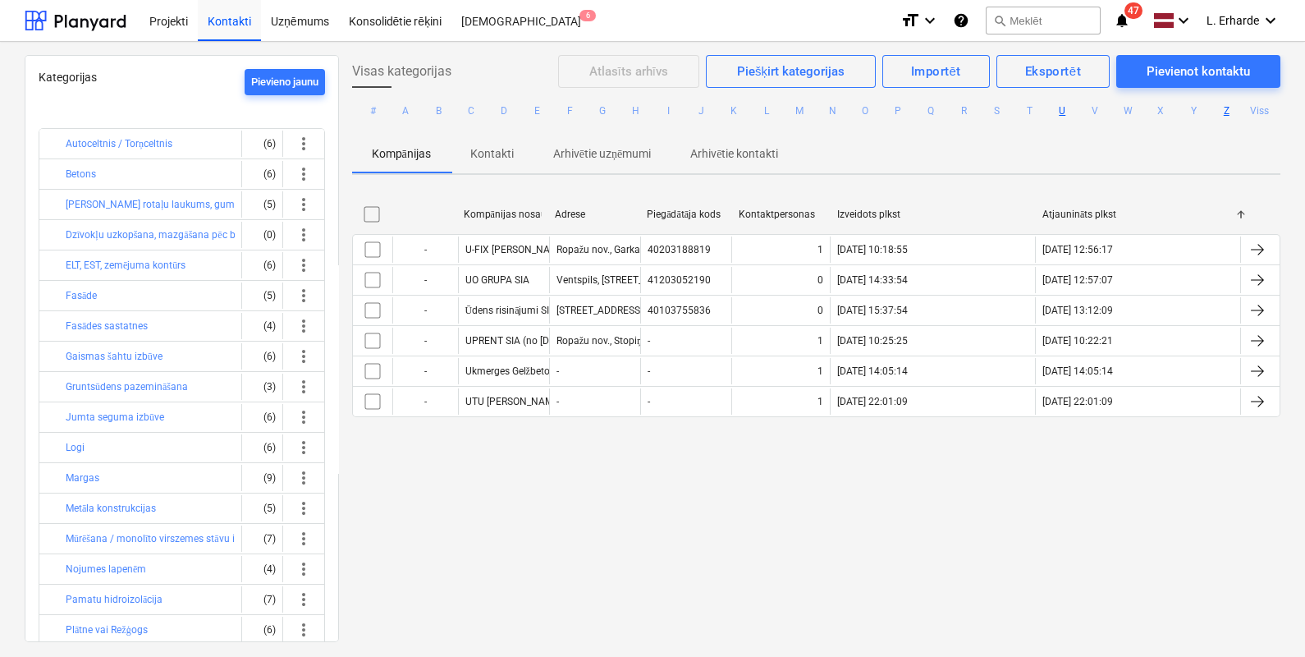
click at [1223, 114] on button "Z" at bounding box center [1226, 111] width 20 height 20
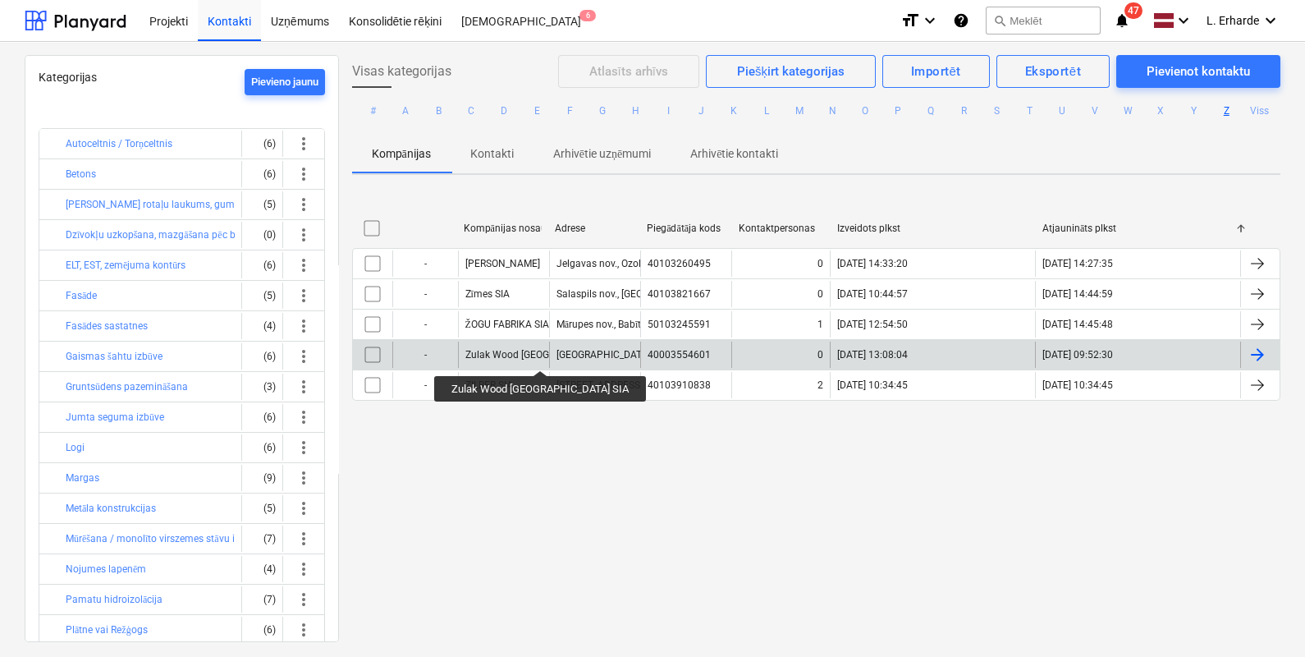
click at [505, 355] on div "Zulak Wood [GEOGRAPHIC_DATA] SIA" at bounding box center [548, 354] width 167 height 11
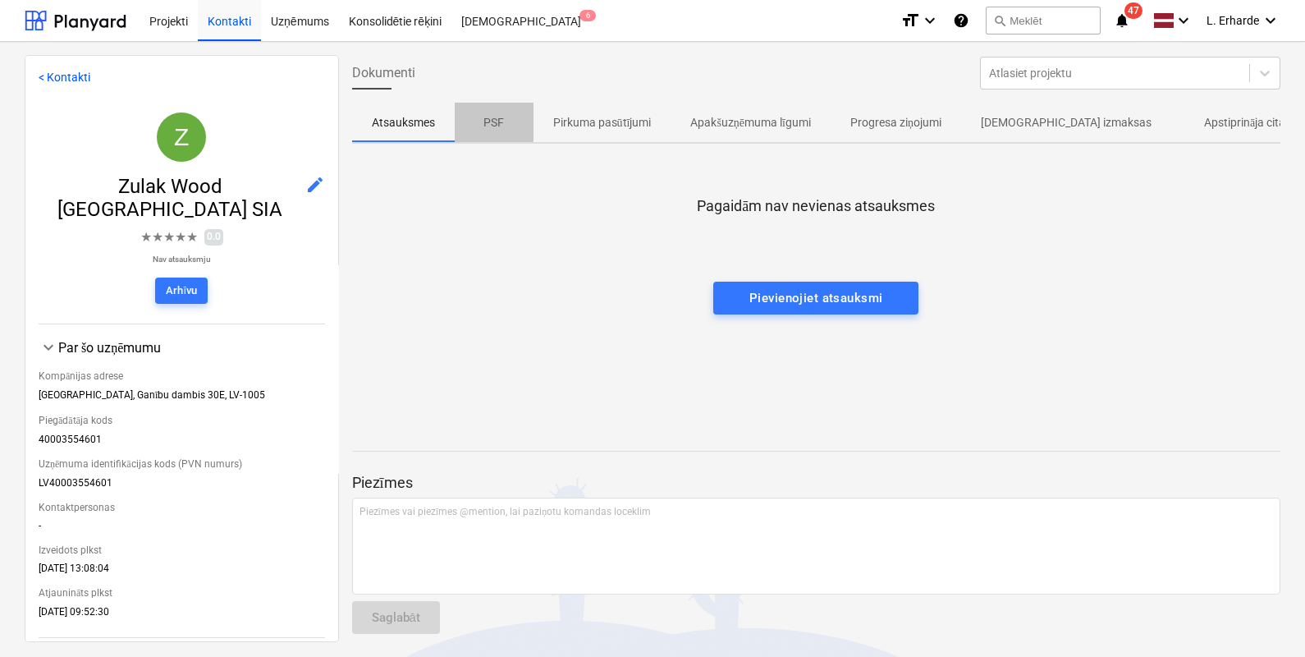
click at [495, 114] on p "PSF" at bounding box center [493, 122] width 39 height 17
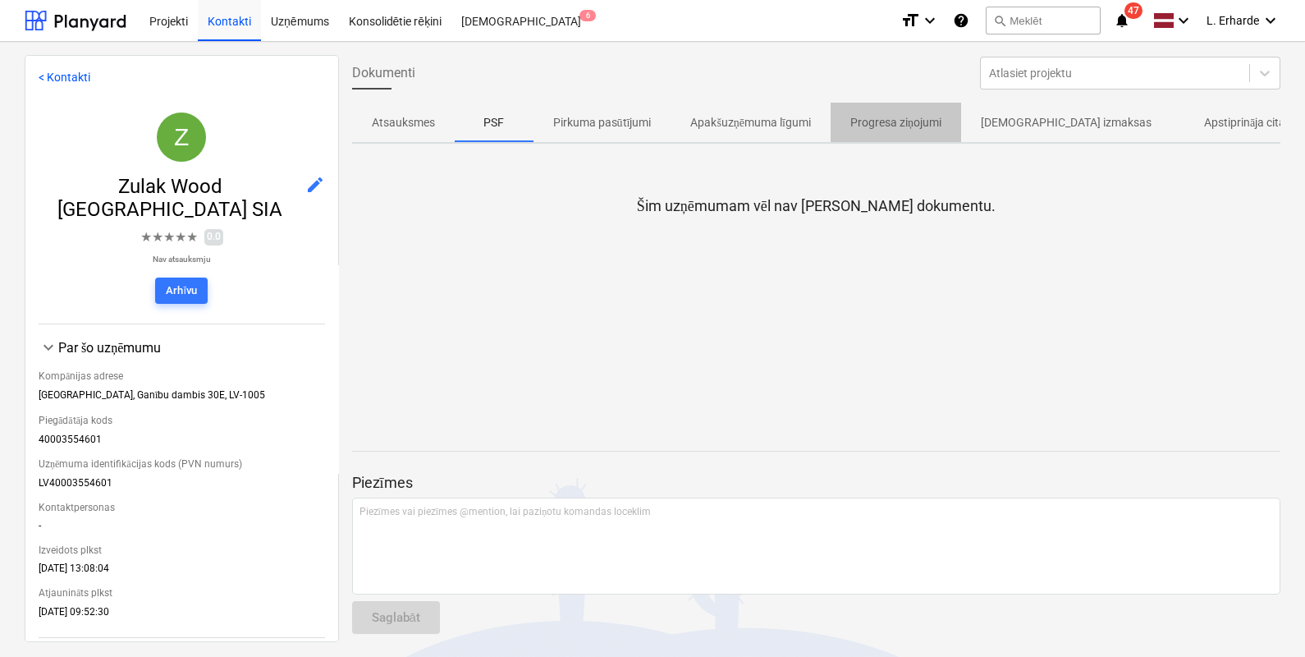
click at [904, 119] on p "Progresa ziņojumi" at bounding box center [895, 122] width 91 height 17
click at [789, 122] on p "Apakšuzņēmuma līgumi" at bounding box center [750, 122] width 121 height 17
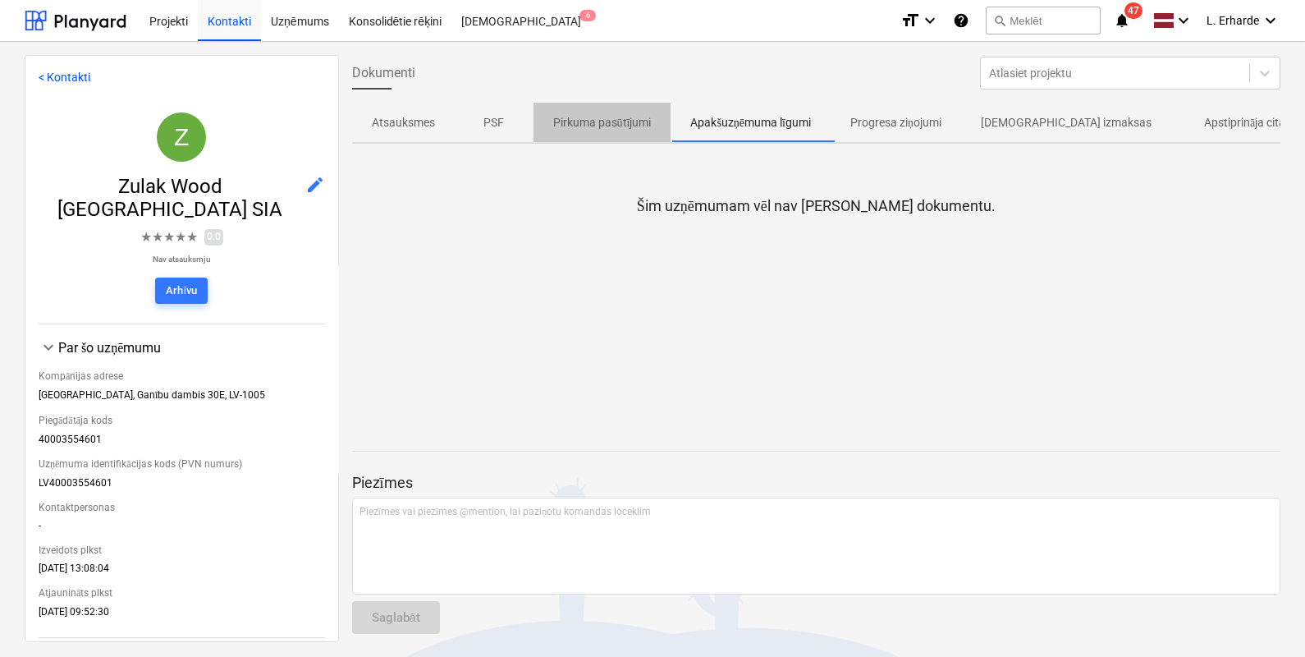
click at [603, 123] on p "Pirkuma pasūtījumi" at bounding box center [602, 122] width 98 height 17
click at [57, 75] on link "< Kontakti" at bounding box center [65, 77] width 52 height 13
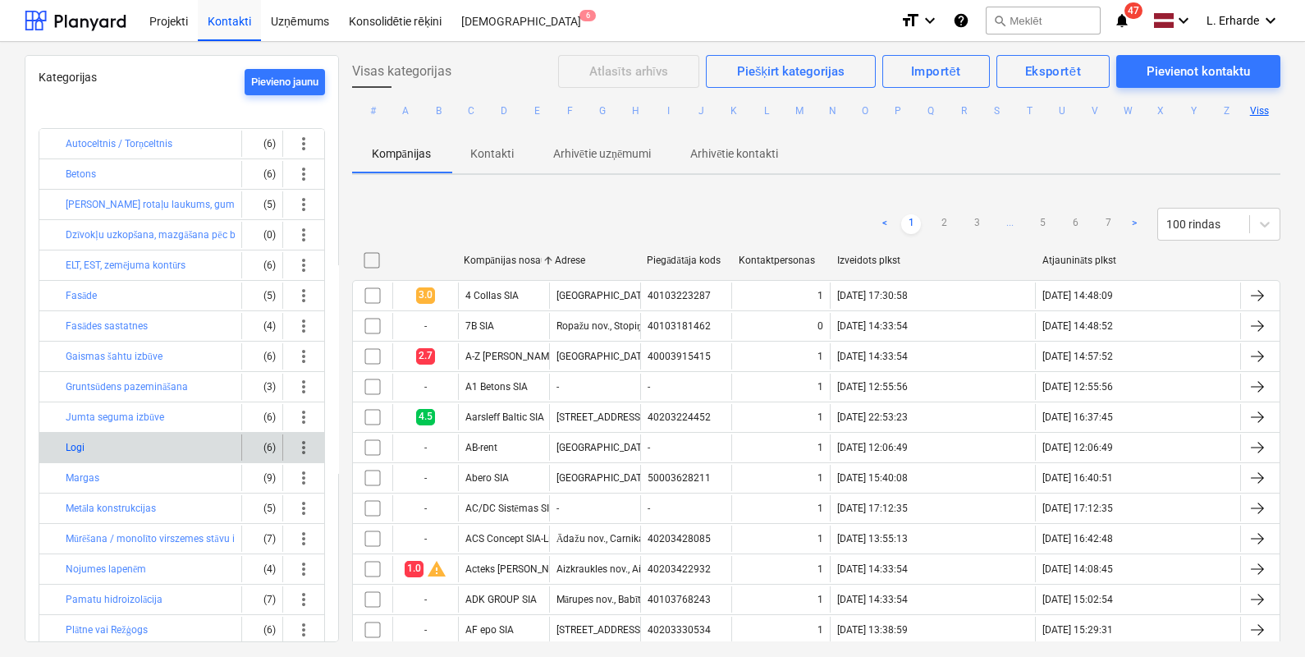
click at [73, 443] on button "Logi" at bounding box center [75, 447] width 19 height 20
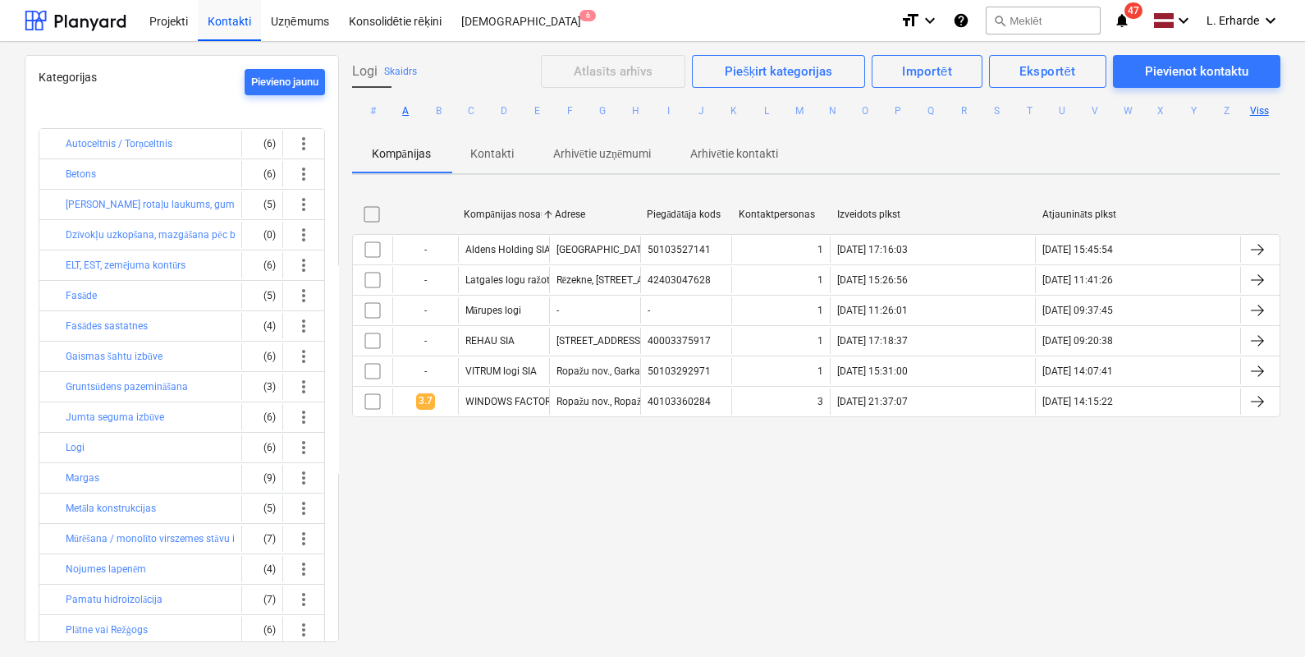
click at [406, 108] on button "A" at bounding box center [406, 111] width 20 height 20
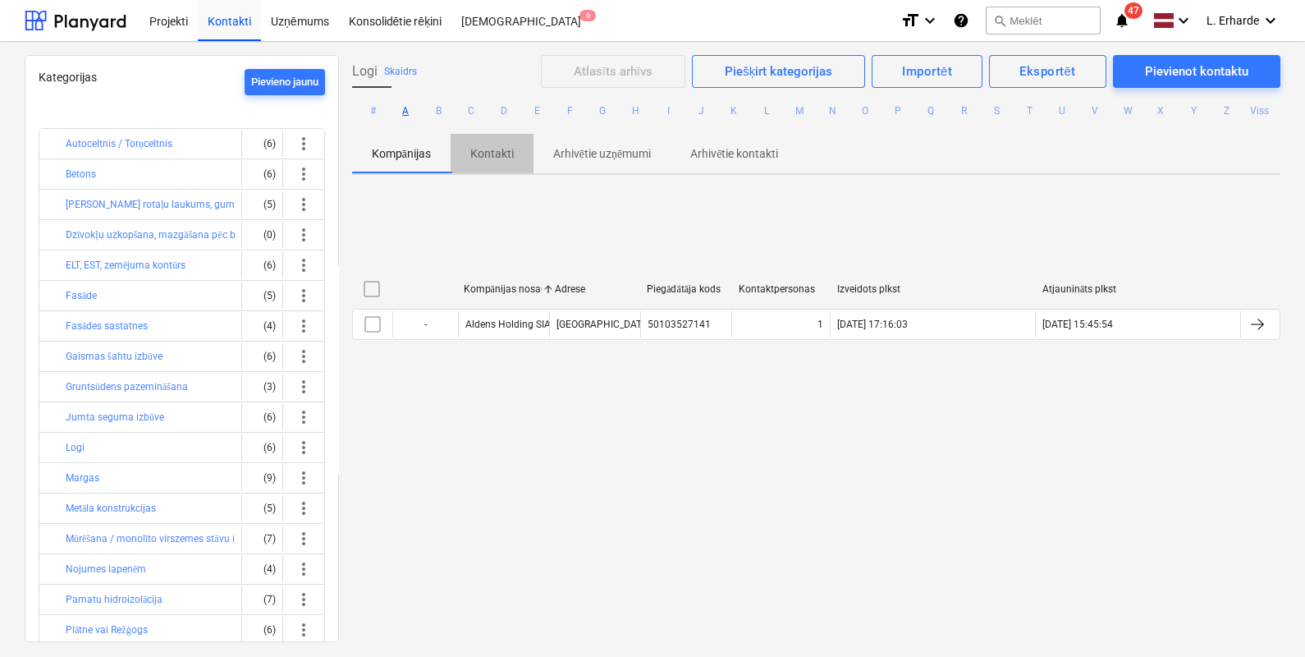
click at [500, 156] on p "Kontakti" at bounding box center [491, 153] width 43 height 17
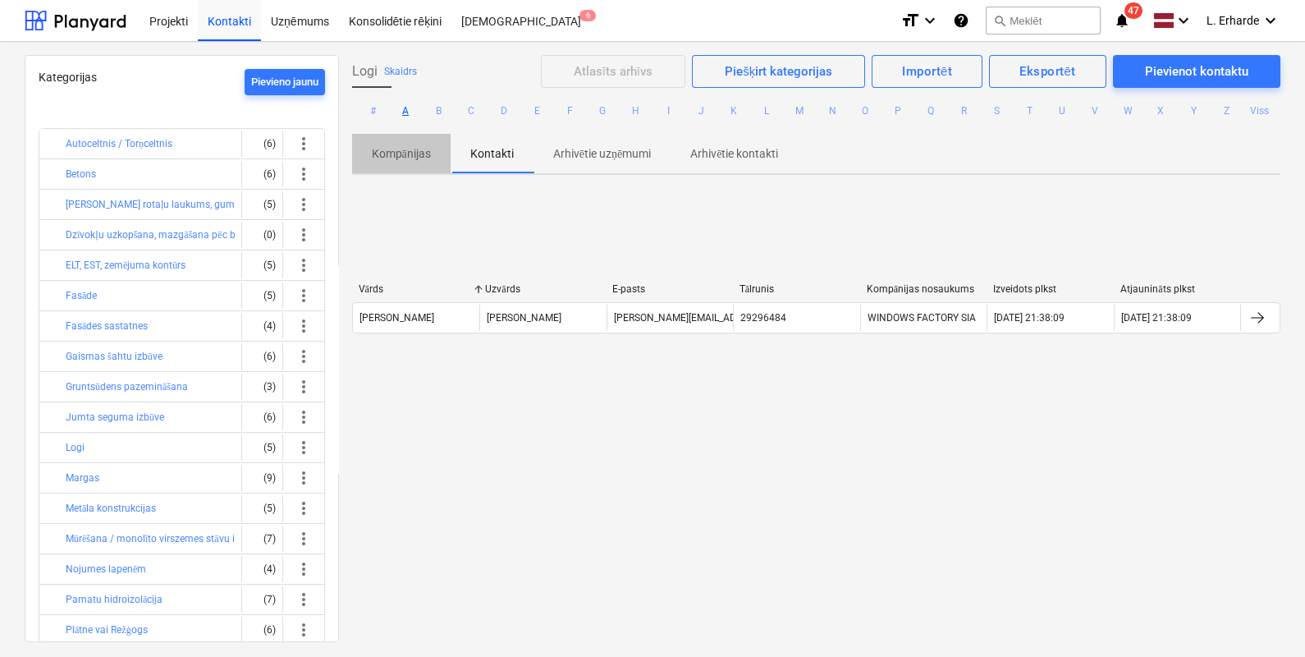
click at [405, 148] on p "Kompānijas" at bounding box center [401, 153] width 59 height 17
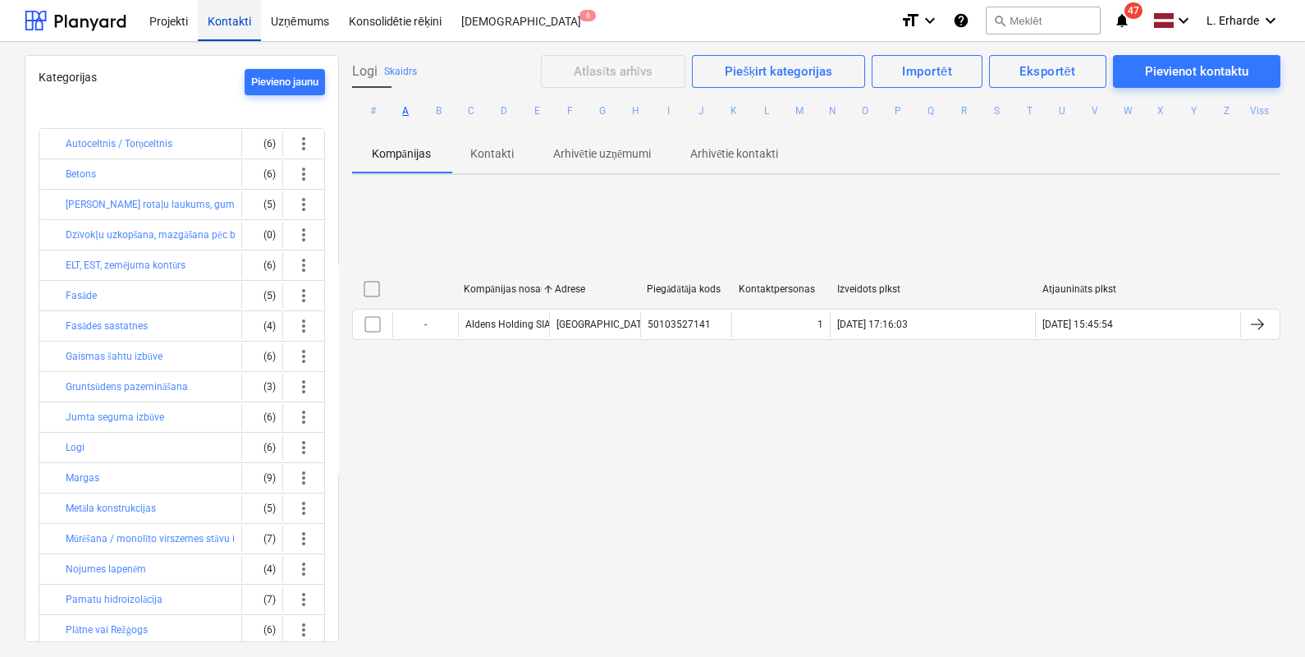
click at [226, 25] on div "Kontakti" at bounding box center [229, 20] width 63 height 42
click at [492, 19] on div "[DEMOGRAPHIC_DATA] 6" at bounding box center [521, 20] width 140 height 42
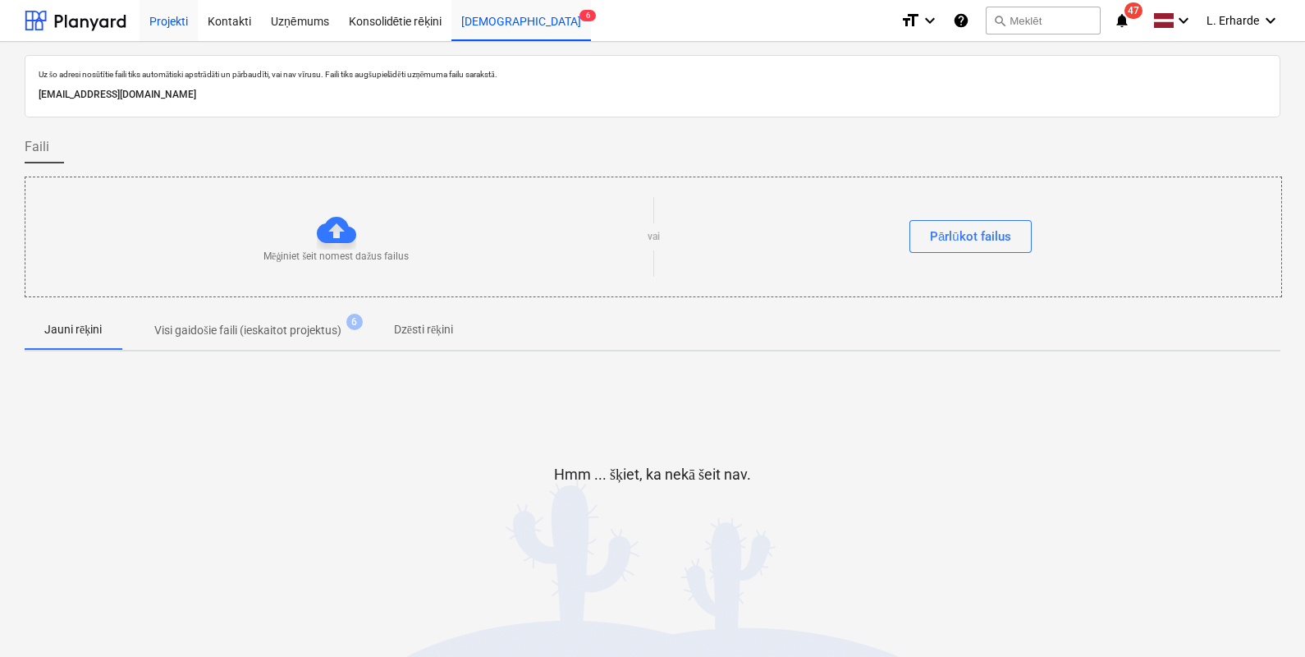
click at [176, 21] on div "Projekti" at bounding box center [169, 20] width 58 height 42
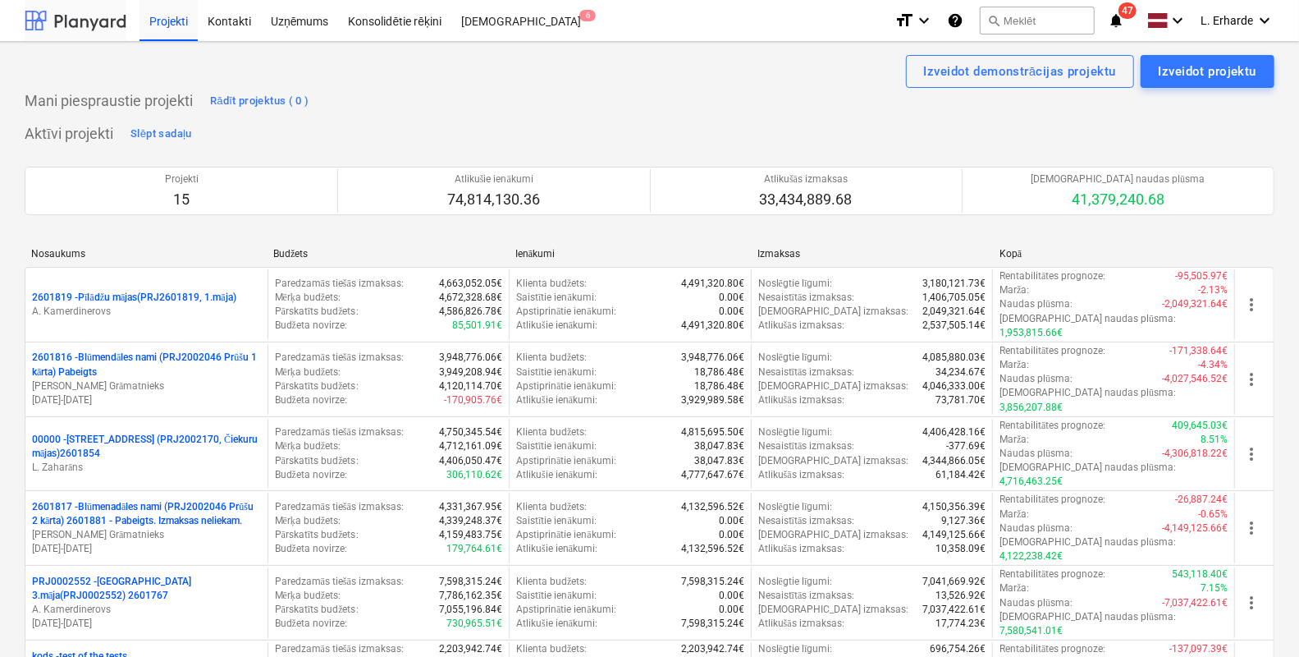
click at [77, 17] on div at bounding box center [76, 20] width 102 height 41
click at [240, 25] on div "Kontakti" at bounding box center [229, 20] width 63 height 42
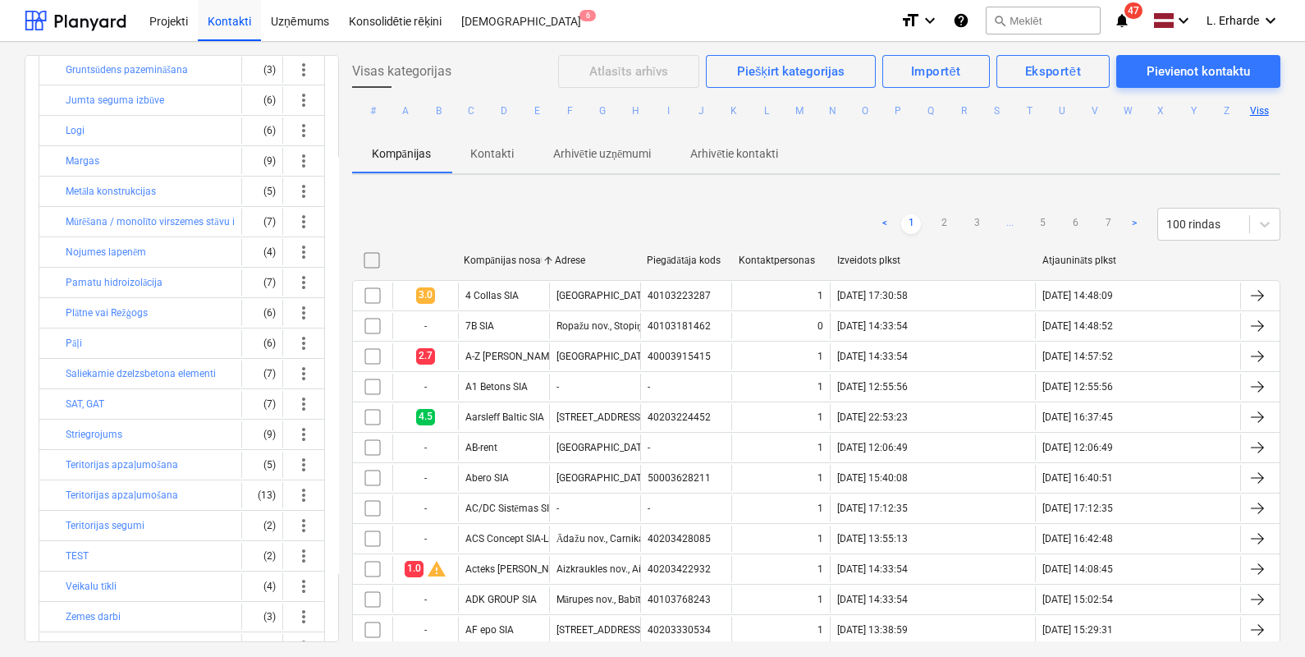
scroll to position [323, 0]
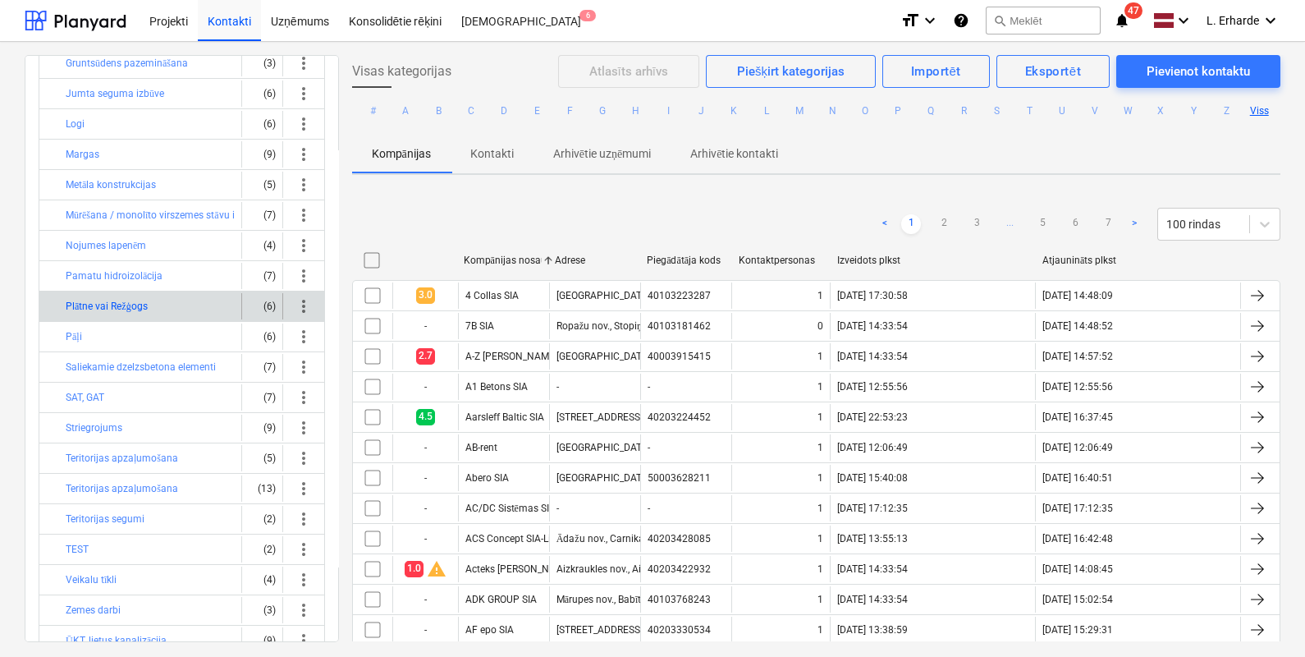
click at [115, 296] on button "Plātne vai Režģogs" at bounding box center [107, 306] width 82 height 20
